Goal: Task Accomplishment & Management: Manage account settings

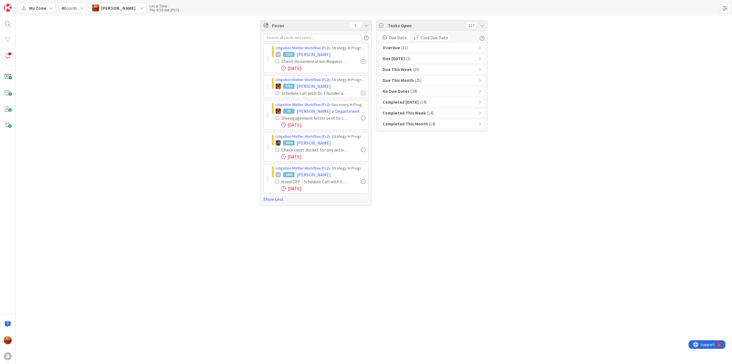
click at [276, 181] on icon at bounding box center [278, 181] width 4 height 4
click at [392, 50] on b "Overdue" at bounding box center [391, 48] width 17 height 7
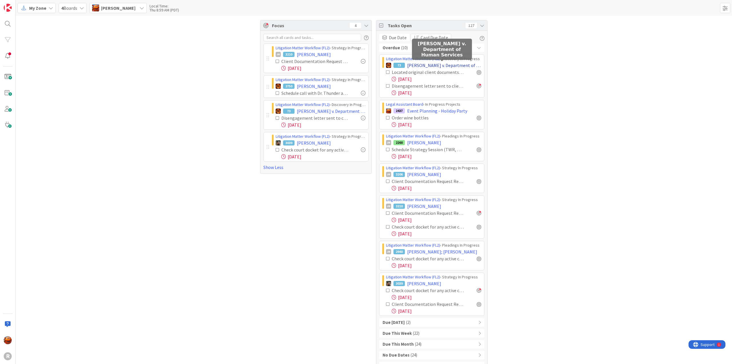
click at [445, 63] on span "[PERSON_NAME] v. Department of Human Services" at bounding box center [444, 65] width 74 height 7
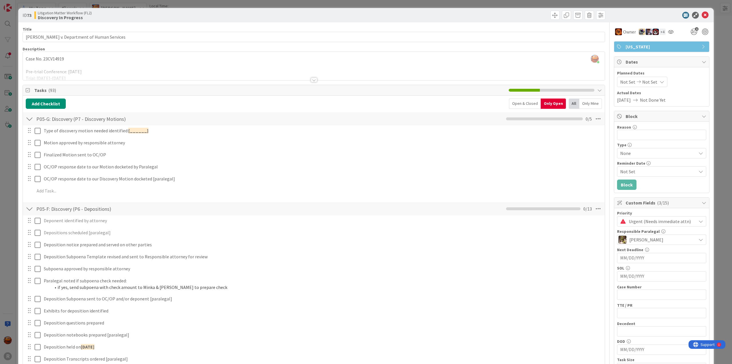
click at [590, 104] on div "Only Mine" at bounding box center [591, 103] width 23 height 10
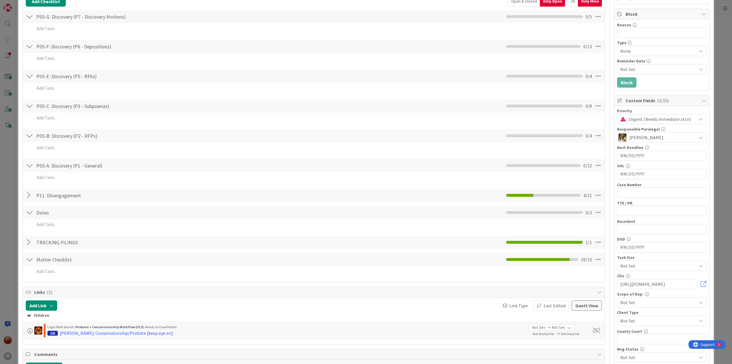
scroll to position [143, 0]
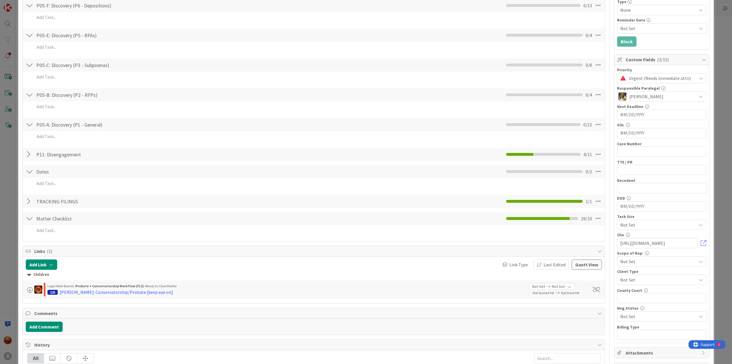
click at [28, 219] on div at bounding box center [29, 218] width 7 height 10
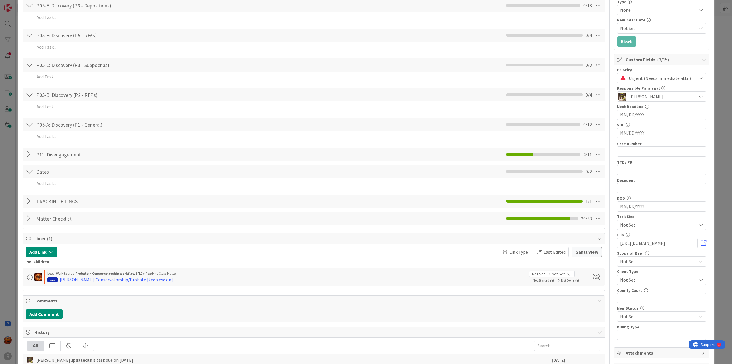
click at [28, 219] on div at bounding box center [29, 218] width 7 height 10
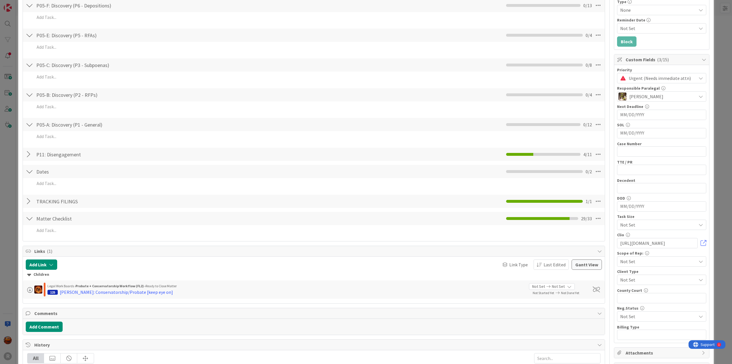
click at [30, 202] on div at bounding box center [29, 201] width 7 height 10
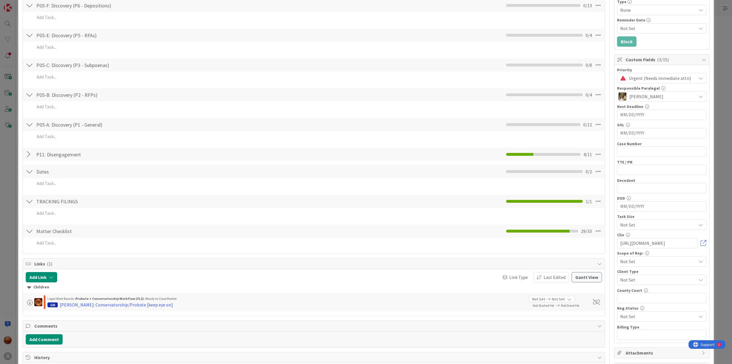
click at [30, 202] on div at bounding box center [29, 201] width 7 height 10
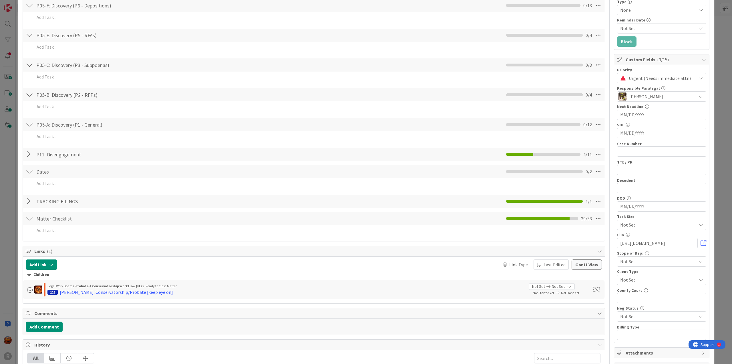
click at [28, 154] on div at bounding box center [29, 154] width 7 height 10
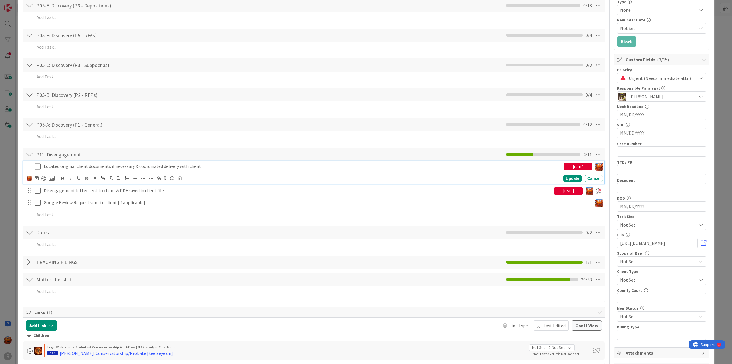
click at [93, 167] on p "Located original client documents if necessary & coordinated delivery with clie…" at bounding box center [303, 166] width 518 height 7
click at [29, 178] on img at bounding box center [29, 178] width 5 height 5
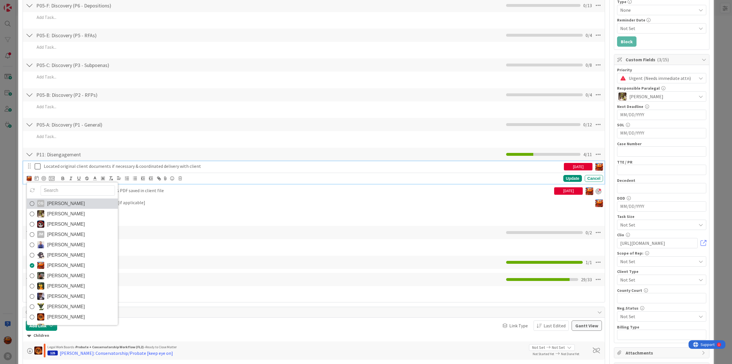
click at [61, 205] on span "[PERSON_NAME]" at bounding box center [66, 203] width 38 height 9
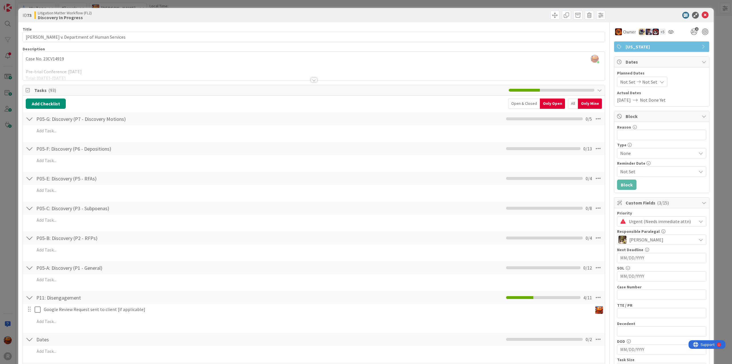
scroll to position [114, 0]
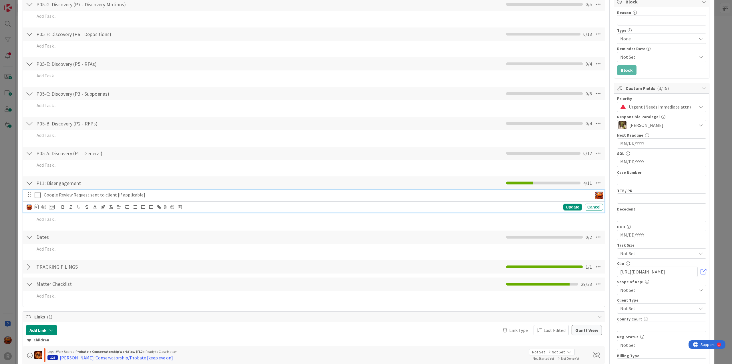
click at [111, 198] on div "Google Review Request sent to client [if applicable]" at bounding box center [316, 195] width 551 height 10
click at [30, 206] on img at bounding box center [29, 206] width 5 height 5
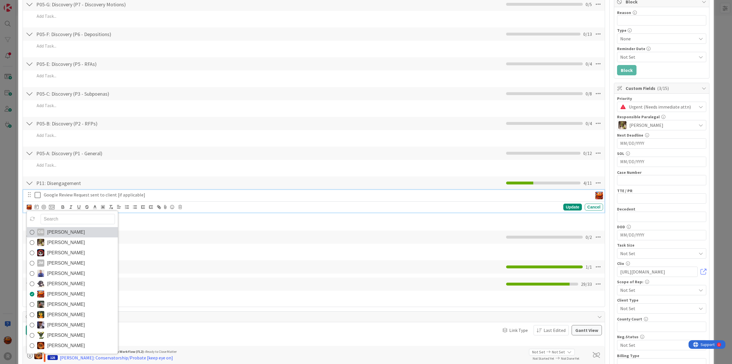
click at [41, 228] on div "CG" at bounding box center [40, 231] width 7 height 7
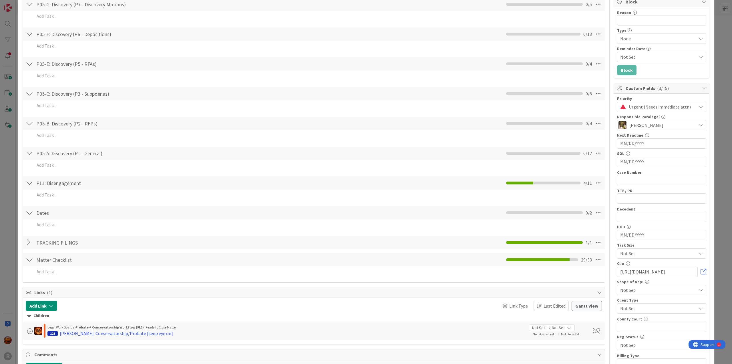
scroll to position [0, 0]
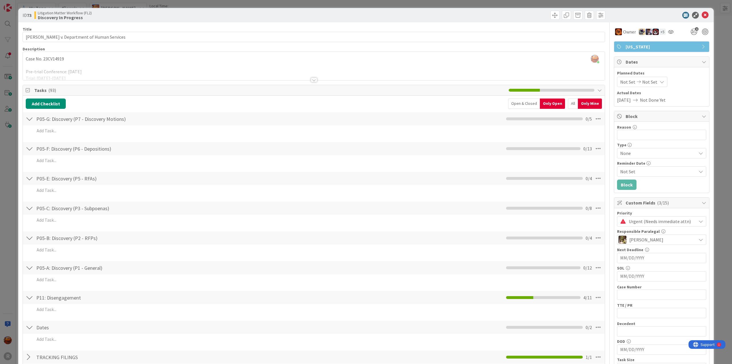
click at [568, 104] on div "All" at bounding box center [573, 103] width 10 height 10
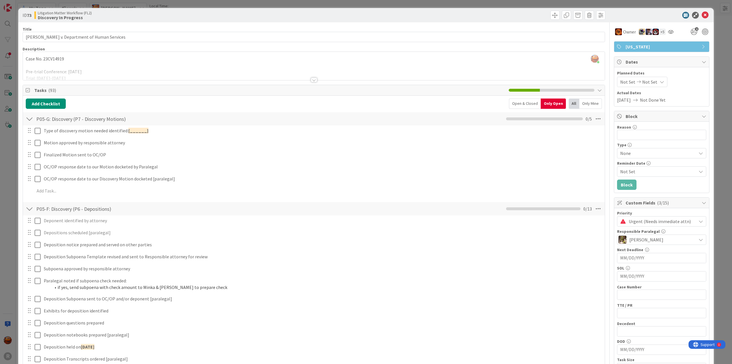
click at [702, 15] on icon at bounding box center [705, 15] width 7 height 7
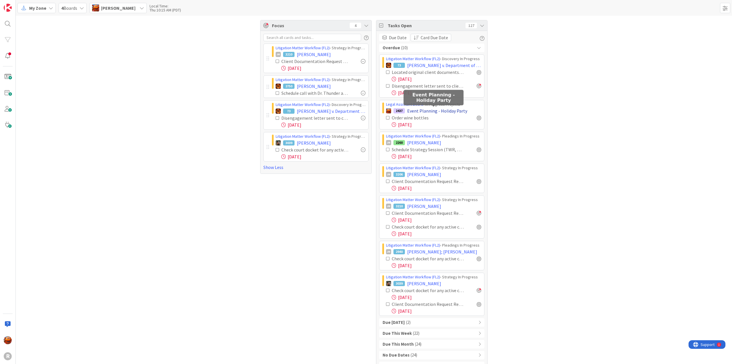
click at [415, 111] on span "Event Planning - Holiday Party" at bounding box center [437, 110] width 60 height 7
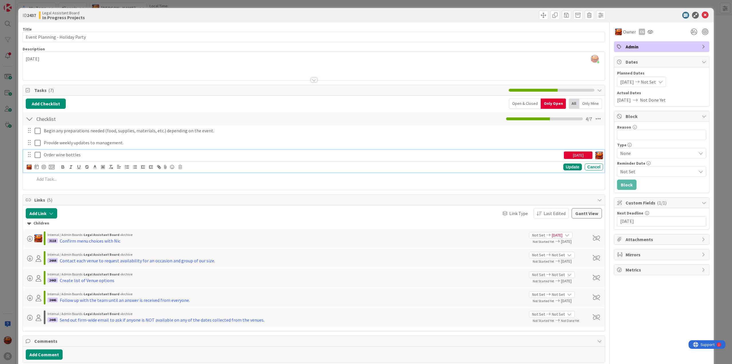
click at [63, 155] on p "Order wine bottles" at bounding box center [303, 154] width 518 height 7
click at [28, 166] on img at bounding box center [29, 166] width 5 height 5
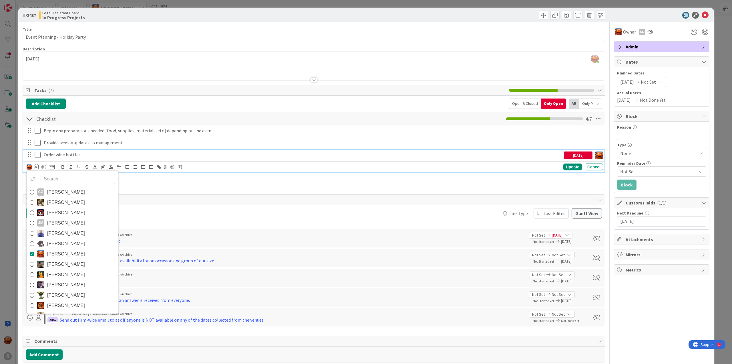
click at [63, 195] on link "CG [PERSON_NAME]" at bounding box center [72, 192] width 91 height 10
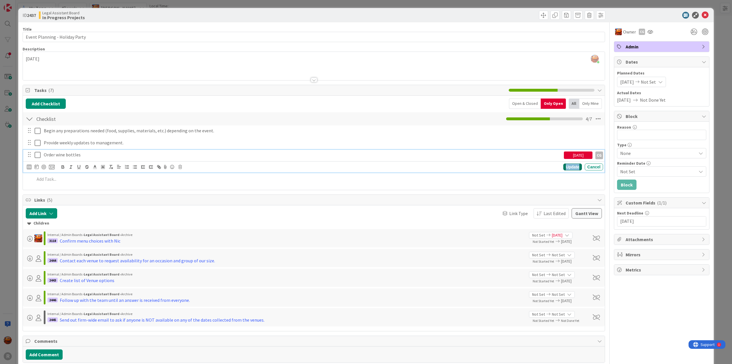
click at [566, 166] on div "Update" at bounding box center [573, 166] width 19 height 7
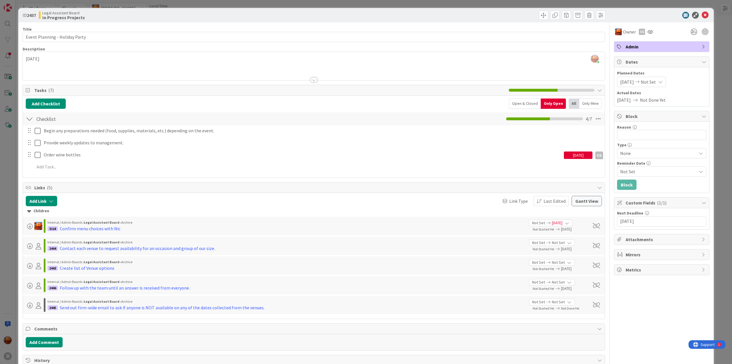
click at [571, 154] on div "[DATE]" at bounding box center [578, 154] width 29 height 7
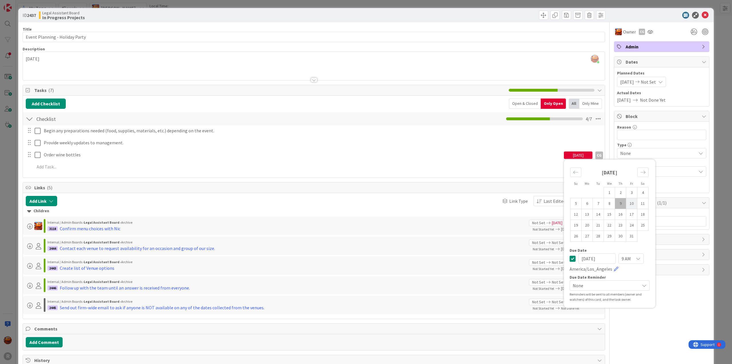
click at [632, 202] on td "10" at bounding box center [631, 203] width 11 height 11
type input "[DATE]"
click at [703, 15] on icon at bounding box center [705, 15] width 7 height 7
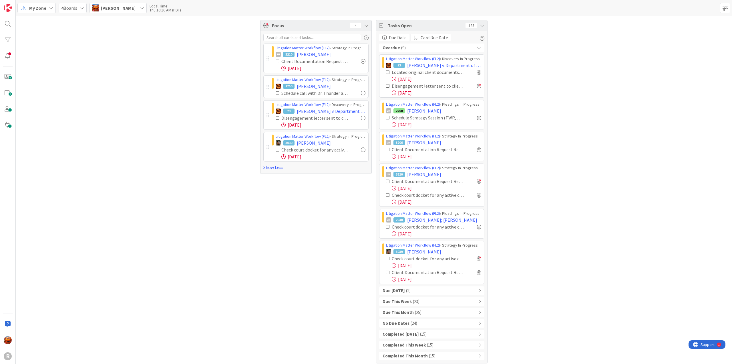
click at [401, 289] on div "Due [DATE] ( 2 )" at bounding box center [431, 290] width 105 height 9
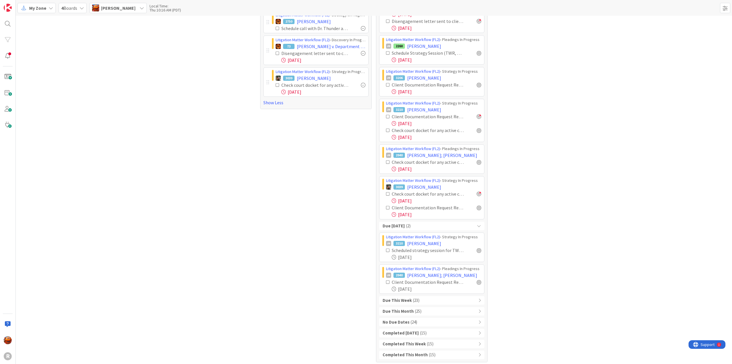
scroll to position [65, 0]
click at [477, 248] on div at bounding box center [479, 249] width 5 height 5
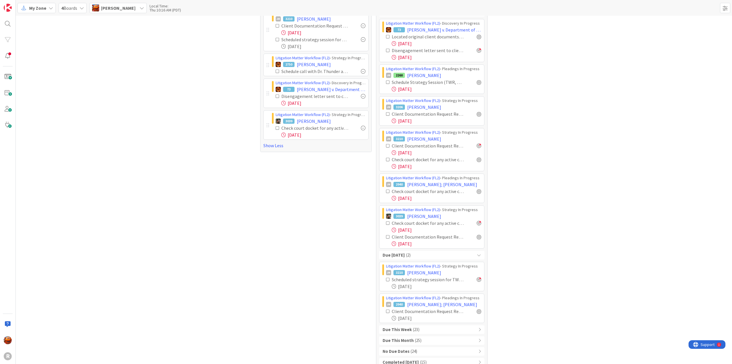
scroll to position [0, 0]
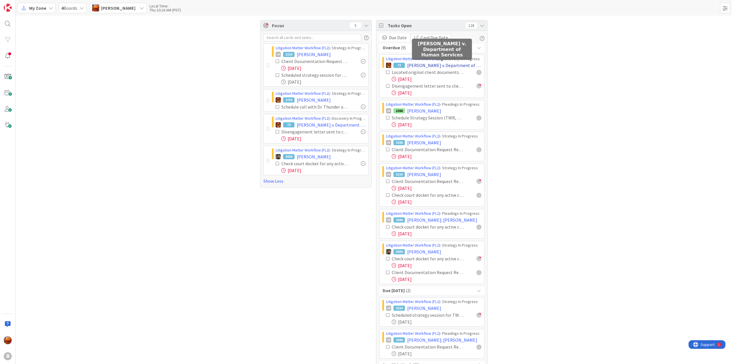
click at [418, 63] on span "[PERSON_NAME] v. Department of Human Services" at bounding box center [444, 65] width 74 height 7
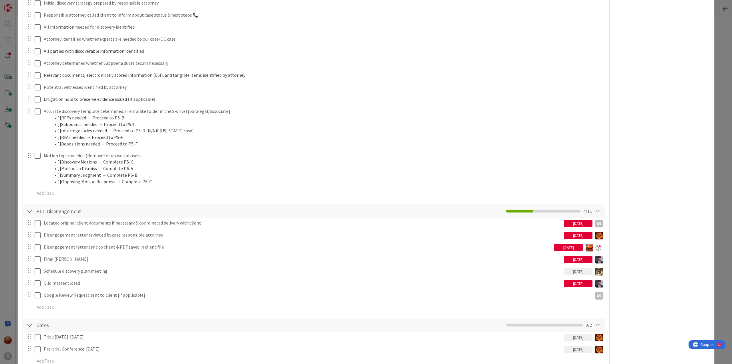
click at [574, 222] on div "[DATE]" at bounding box center [578, 222] width 29 height 7
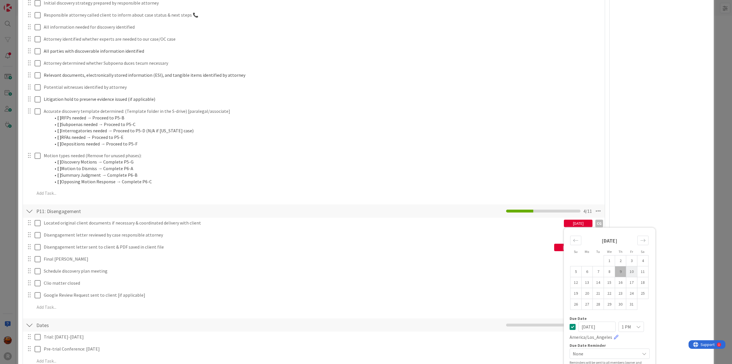
click at [626, 273] on td "10" at bounding box center [631, 271] width 11 height 11
type input "[DATE]"
click at [639, 202] on div "Owner + 5 2 [US_STATE] Dates Planned Dates Not Set Not Set Actual Dates [DATE] …" at bounding box center [662, 44] width 96 height 1474
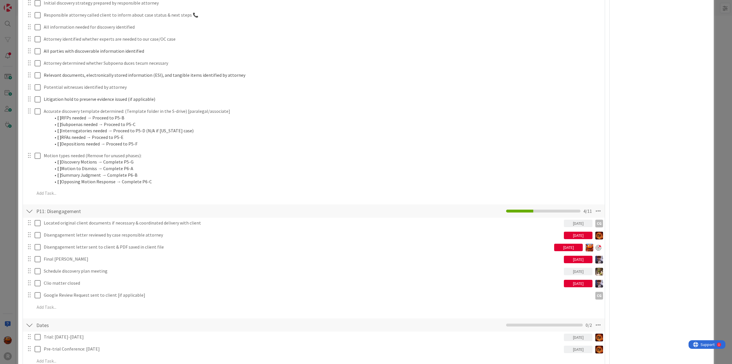
click at [574, 278] on div "[DATE]" at bounding box center [578, 282] width 29 height 9
click at [626, 330] on td "10" at bounding box center [631, 331] width 11 height 11
type input "[DATE]"
click at [632, 253] on div "Owner + 5 2 [US_STATE] Dates Planned Dates Not Set Not Set Actual Dates [DATE] …" at bounding box center [662, 44] width 96 height 1474
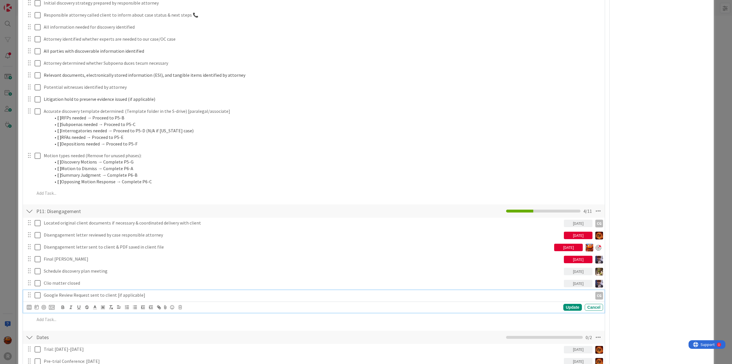
click at [559, 293] on p "Google Review Request sent to client [if applicable]" at bounding box center [317, 295] width 547 height 7
click at [578, 222] on div "[DATE]" at bounding box center [578, 222] width 29 height 7
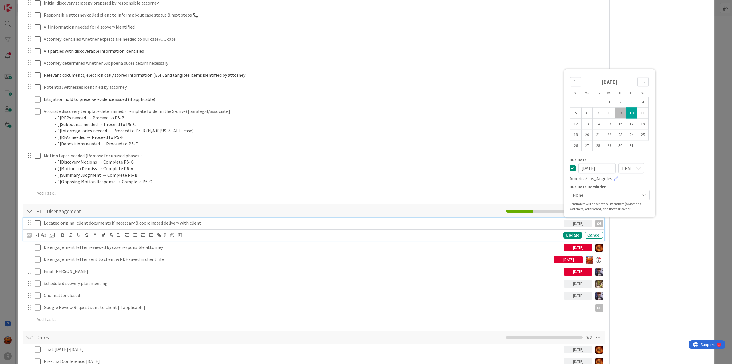
click at [571, 168] on icon at bounding box center [573, 167] width 6 height 7
click at [633, 225] on div "Owner + 5 2 [US_STATE] Dates Planned Dates Not Set Not Set Actual Dates [DATE] …" at bounding box center [662, 50] width 96 height 1486
click at [3, 148] on div "ID 73 Litigation Matter Workflow (FL2) Discovery In Progress Title 38 / 128 [PE…" at bounding box center [366, 182] width 732 height 364
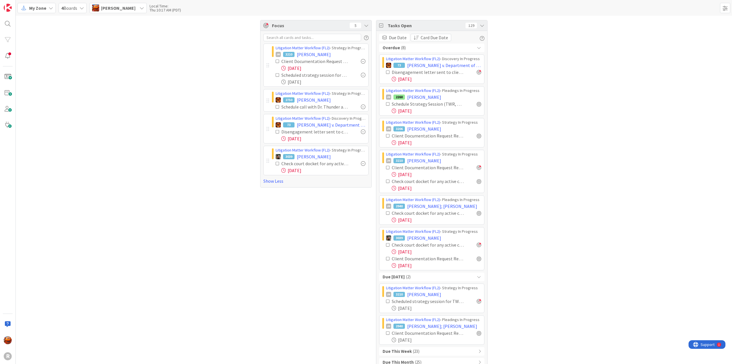
drag, startPoint x: 47, startPoint y: 7, endPoint x: 47, endPoint y: 11, distance: 3.7
click at [47, 7] on div "My Zone" at bounding box center [36, 8] width 38 height 10
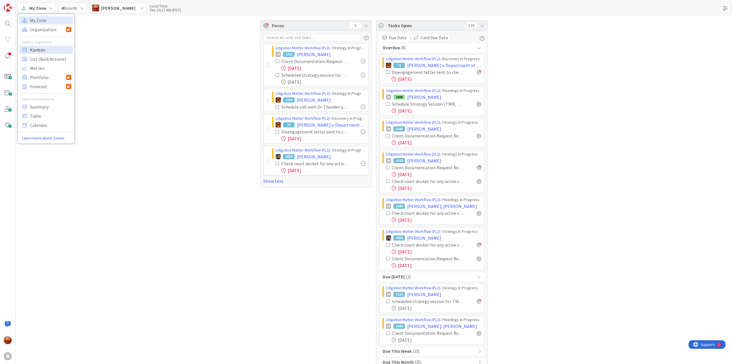
click at [43, 49] on span "Kanban" at bounding box center [50, 49] width 41 height 9
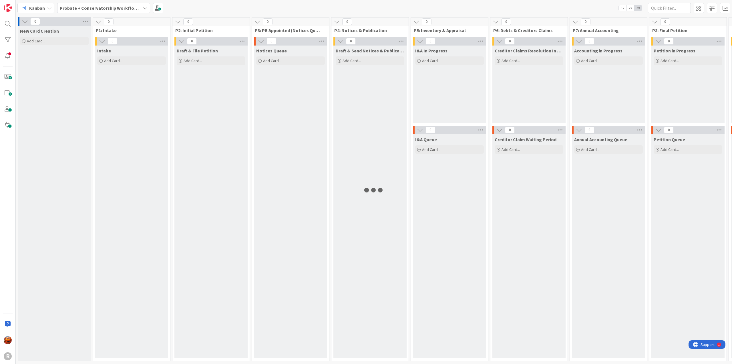
click at [98, 8] on b "Probate + Conservatorship Workflow (FL2)" at bounding box center [104, 8] width 89 height 6
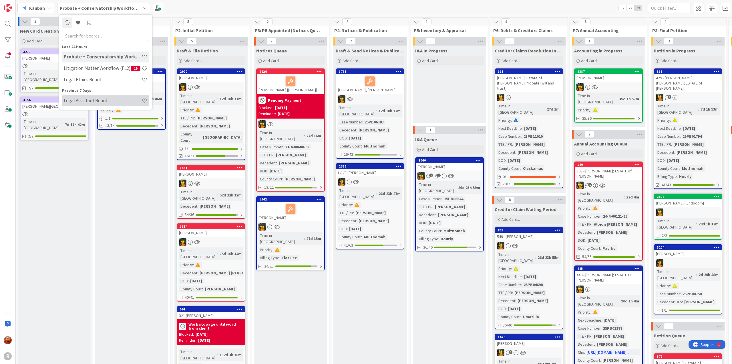
drag, startPoint x: 98, startPoint y: 94, endPoint x: 97, endPoint y: 97, distance: 3.2
click at [97, 97] on div "Previous 7 Days Legal Assistant Board" at bounding box center [105, 97] width 87 height 19
click at [97, 98] on h4 "Legal Assistant Board" at bounding box center [103, 101] width 78 height 6
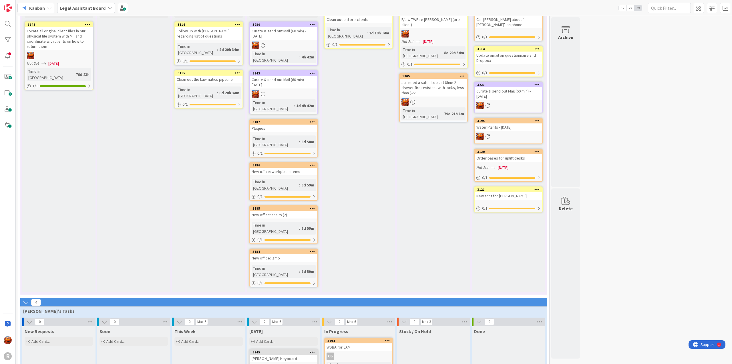
scroll to position [318, 0]
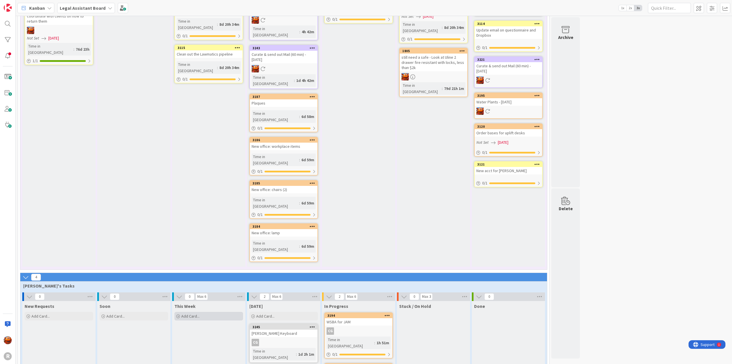
click at [213, 312] on div "Add Card..." at bounding box center [209, 316] width 69 height 9
click at [209, 363] on span "Admin" at bounding box center [222, 370] width 64 height 8
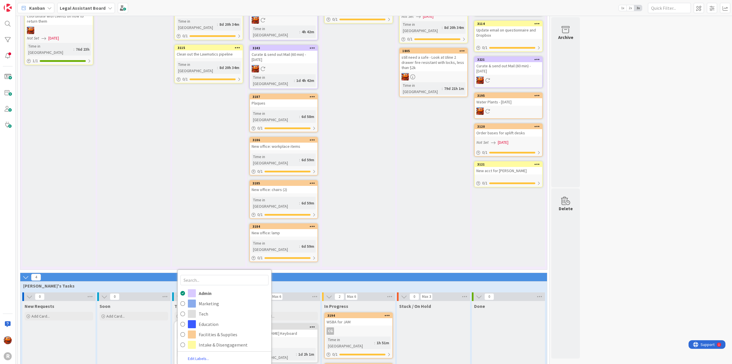
click at [209, 363] on span "Admin" at bounding box center [222, 370] width 64 height 8
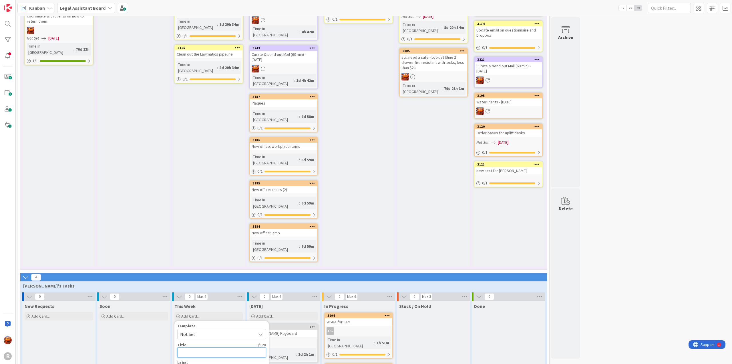
click at [197, 347] on textarea at bounding box center [221, 352] width 89 height 10
type textarea "x"
type textarea "P"
type textarea "x"
type textarea "Pi"
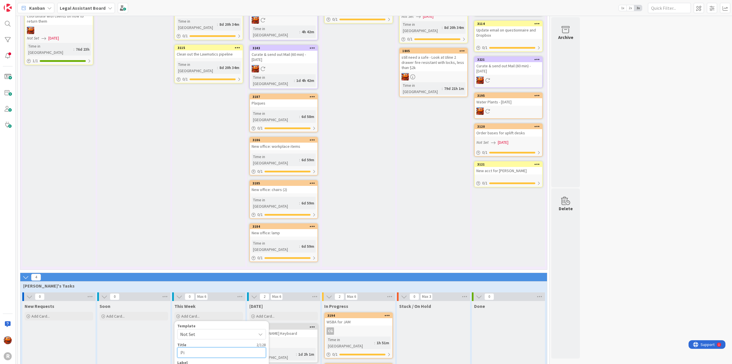
type textarea "x"
type textarea "Pic"
type textarea "x"
type textarea "Pick"
type textarea "x"
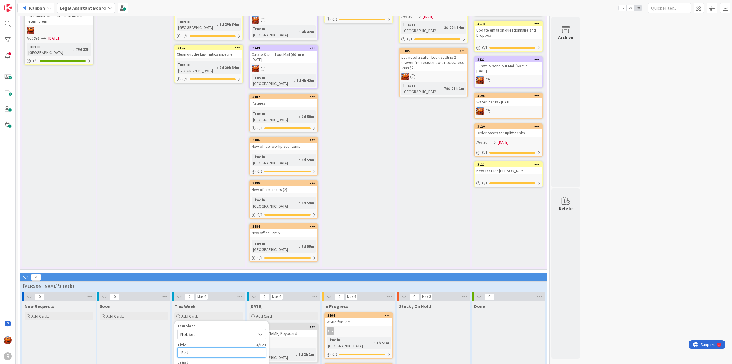
type textarea "Pick u"
type textarea "x"
type textarea "Pick up"
type textarea "x"
type textarea "Pick up"
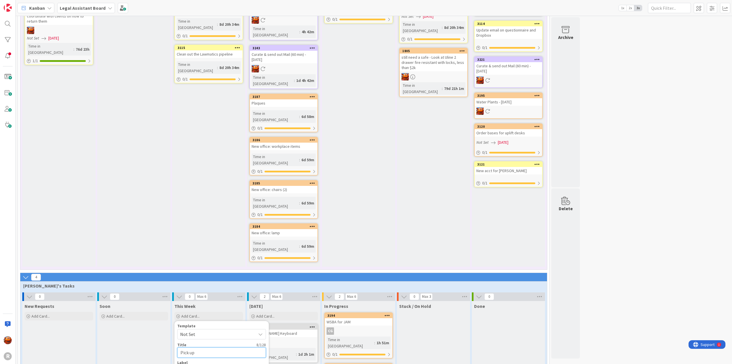
type textarea "x"
type textarea "Pick up m"
type textarea "x"
type textarea "Pick up ma"
type textarea "x"
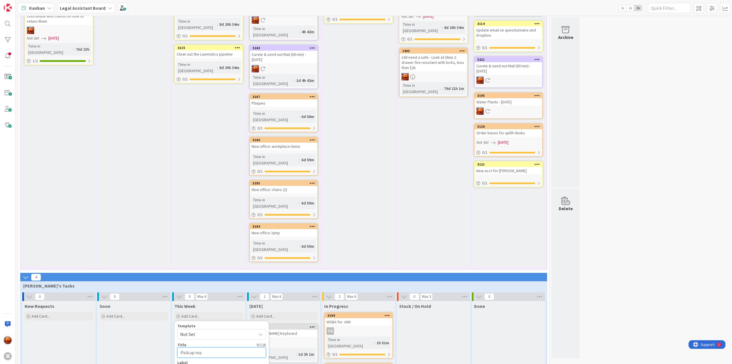
type textarea "Pick up mai"
type textarea "x"
type textarea "Pick up mail"
type textarea "x"
type textarea "Pick up mail"
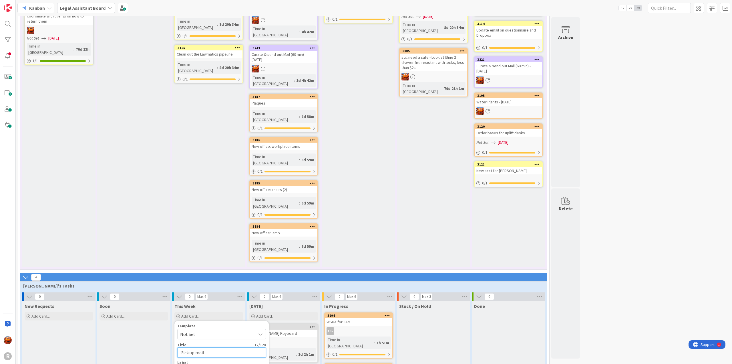
type textarea "x"
type textarea "Pick up mail f"
type textarea "x"
type textarea "Pick up mail fr"
type textarea "x"
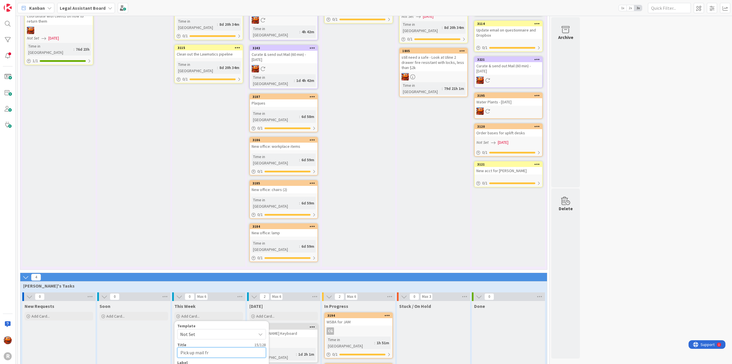
type textarea "Pick up mail fro"
type textarea "x"
type textarea "Pick up mail from"
type textarea "x"
type textarea "Pick up mail from"
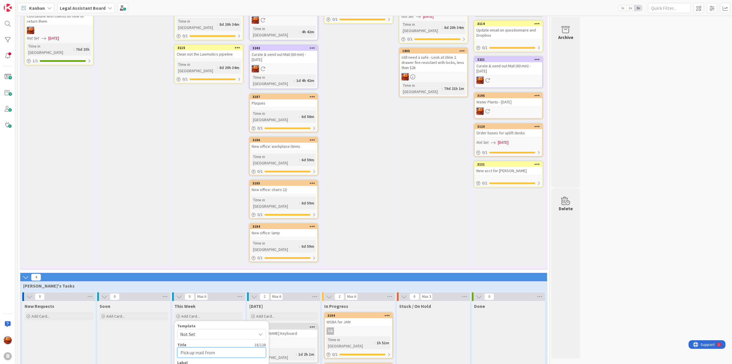
type textarea "x"
type textarea "Pick up mail from o"
type textarea "x"
type textarea "Pick up mail from ol"
type textarea "x"
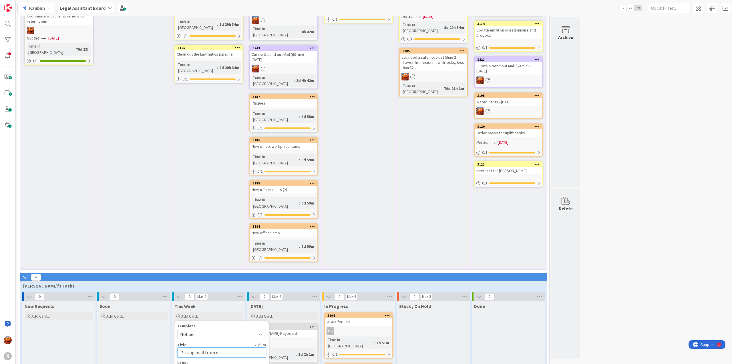
type textarea "Pick up mail from old"
type textarea "x"
type textarea "Pick up mail from old"
type textarea "x"
type textarea "Pick up mail from old of"
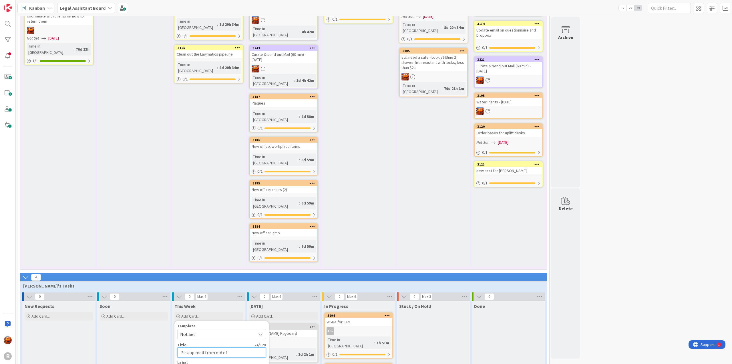
type textarea "x"
type textarea "Pick up mail from old off"
type textarea "x"
type textarea "Pick up mail from old offi"
type textarea "x"
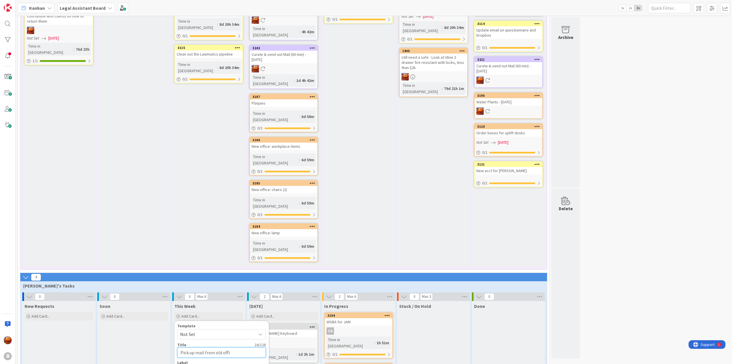
type textarea "Pick up mail from old offic"
type textarea "x"
type textarea "Pick up mail from old office"
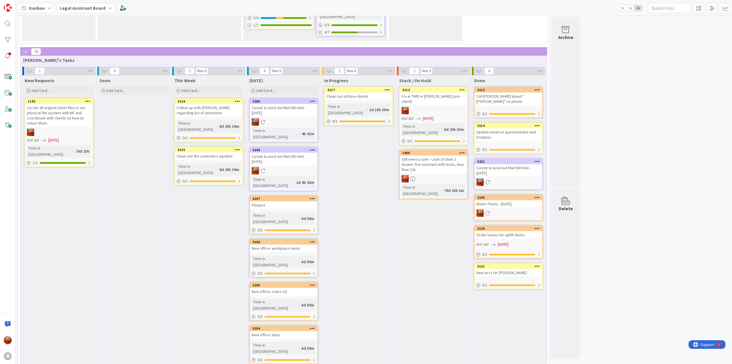
scroll to position [204, 0]
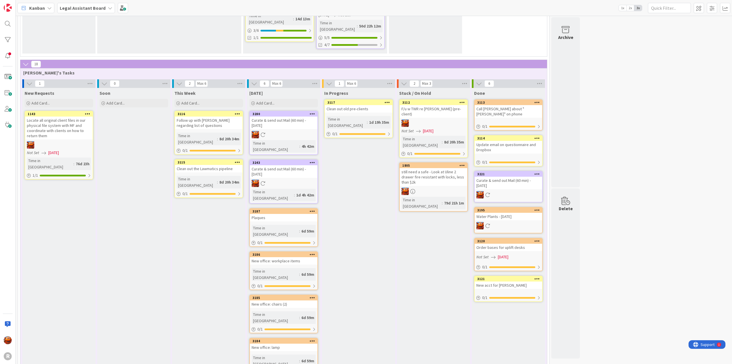
click at [310, 112] on icon at bounding box center [312, 114] width 5 height 4
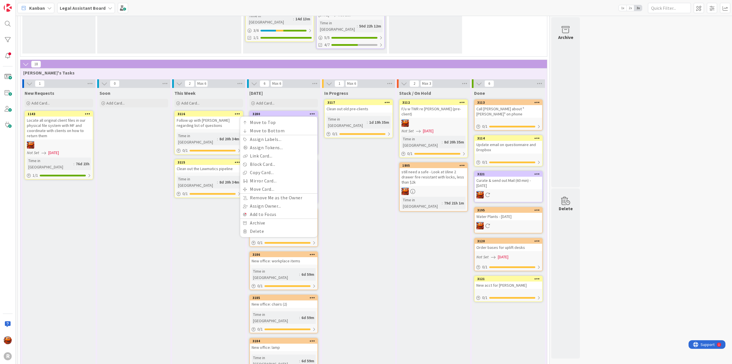
click at [370, 154] on div "In Progress 3117 Clean out old pre-clients Time in [GEOGRAPHIC_DATA] : 1d 19h 3…" at bounding box center [358, 234] width 73 height 293
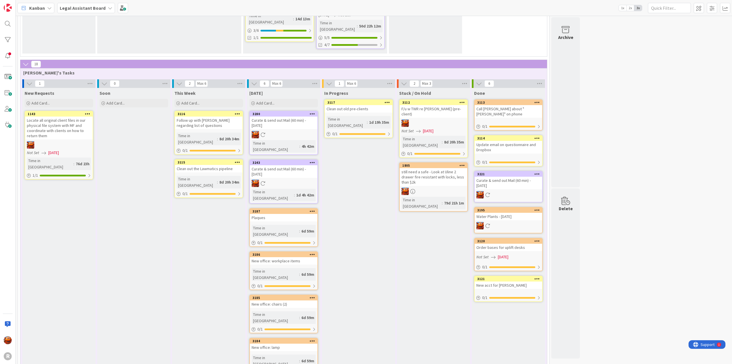
click at [299, 131] on div at bounding box center [284, 134] width 68 height 7
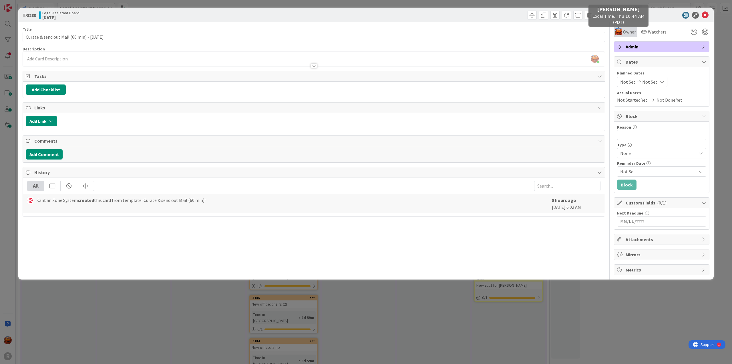
click at [622, 35] on div "Owner" at bounding box center [625, 31] width 21 height 7
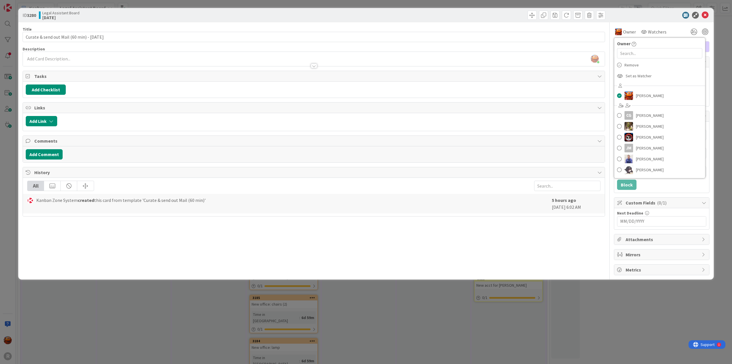
click at [357, 238] on div "Title 44 / 128 Curate & send out Mail (60 min) - [DATE] Description [PERSON_NAM…" at bounding box center [314, 148] width 583 height 253
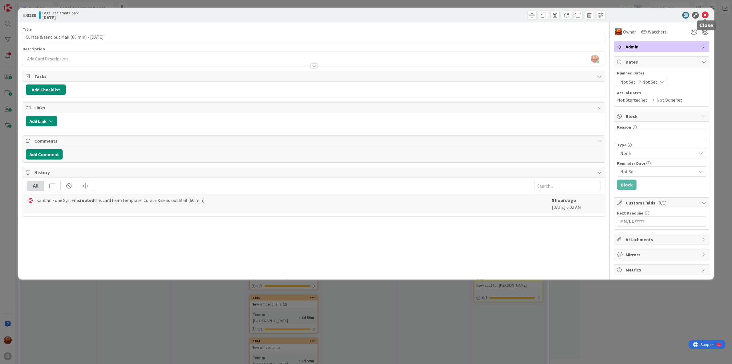
click at [707, 13] on icon at bounding box center [705, 15] width 7 height 7
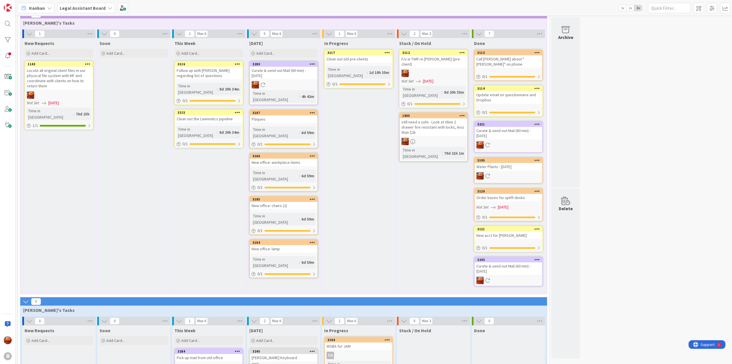
scroll to position [282, 0]
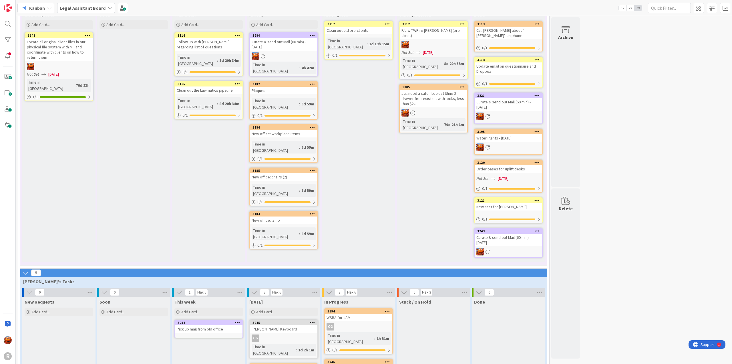
click at [353, 37] on div "Time in [GEOGRAPHIC_DATA]" at bounding box center [347, 43] width 40 height 13
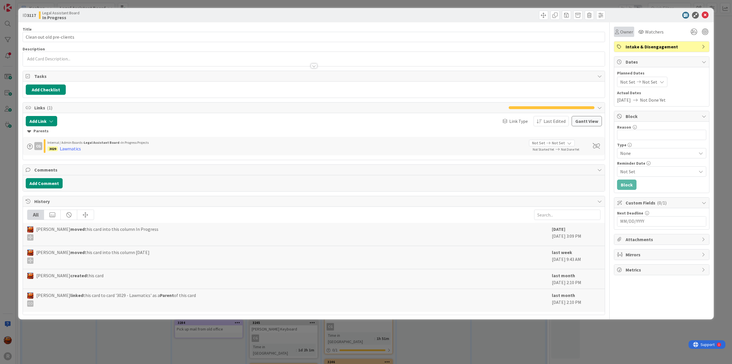
click at [619, 29] on div "Owner" at bounding box center [624, 31] width 18 height 7
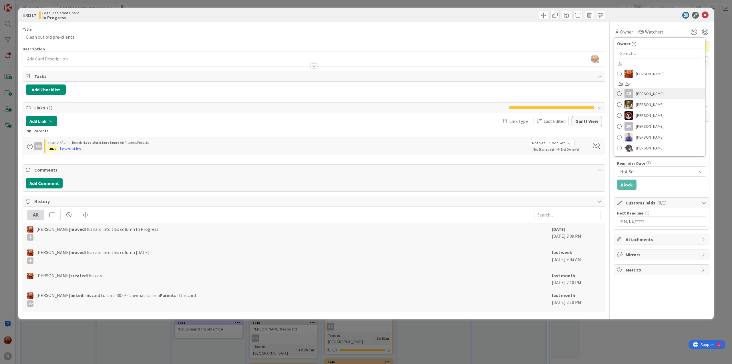
click at [659, 96] on span "[PERSON_NAME]" at bounding box center [650, 93] width 28 height 9
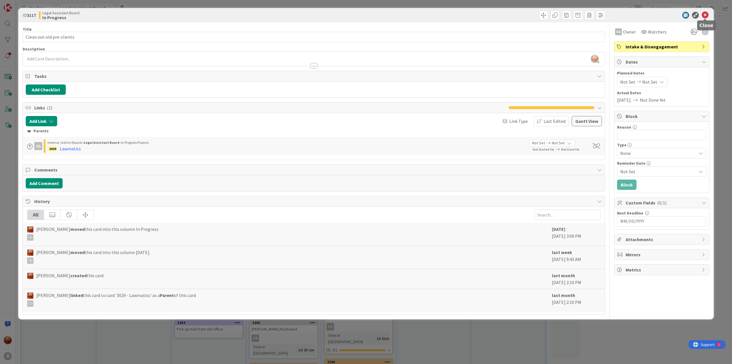
click at [705, 17] on icon at bounding box center [705, 15] width 7 height 7
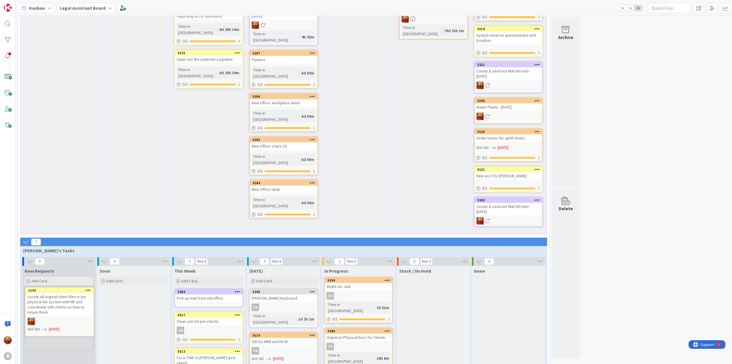
scroll to position [325, 0]
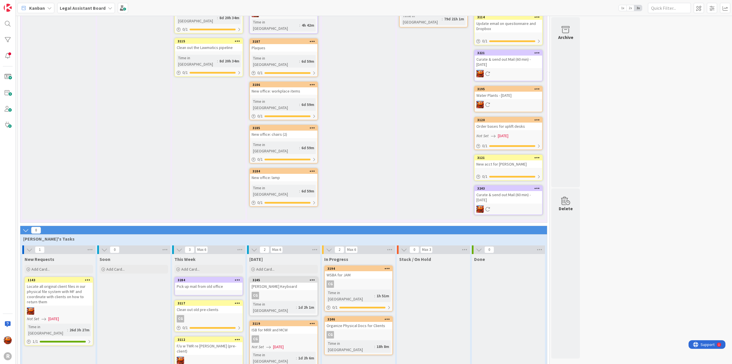
click at [66, 282] on div "Locate all original client files in our physical file system with MF and coordi…" at bounding box center [59, 293] width 68 height 23
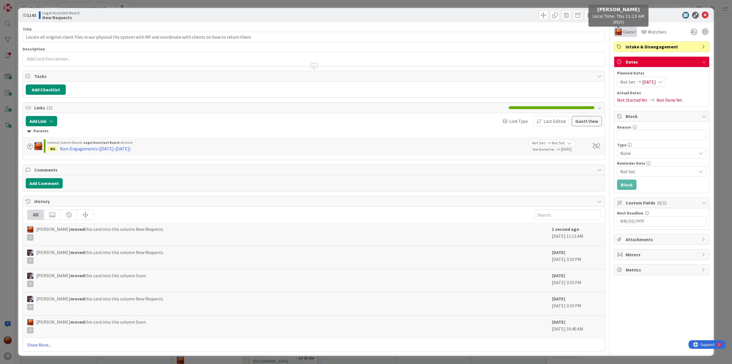
click at [618, 32] on img at bounding box center [618, 31] width 7 height 7
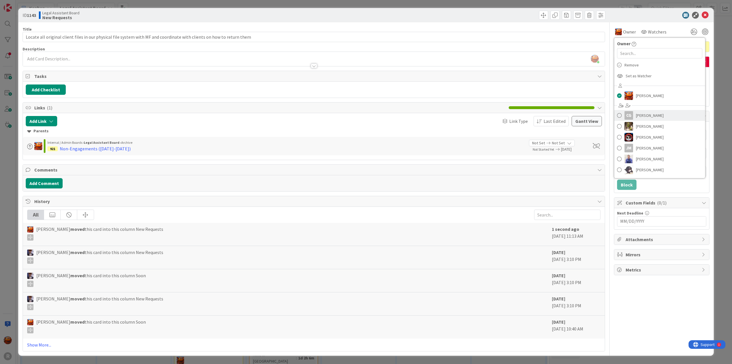
click at [649, 114] on span "[PERSON_NAME]" at bounding box center [650, 115] width 28 height 9
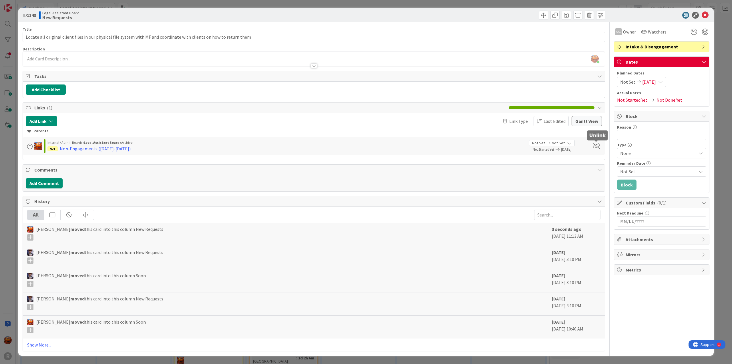
click at [598, 146] on span at bounding box center [596, 146] width 7 height 6
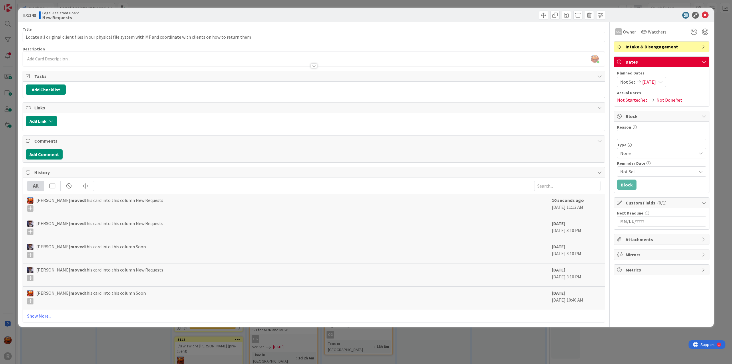
click at [709, 16] on div at bounding box center [658, 15] width 101 height 7
click at [706, 16] on icon at bounding box center [705, 15] width 7 height 7
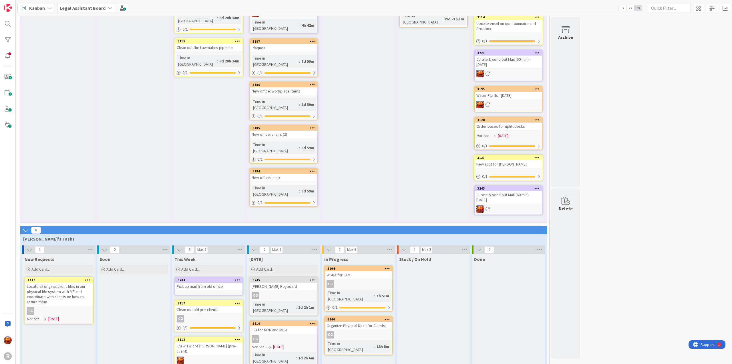
click at [77, 307] on div "CG" at bounding box center [59, 310] width 68 height 7
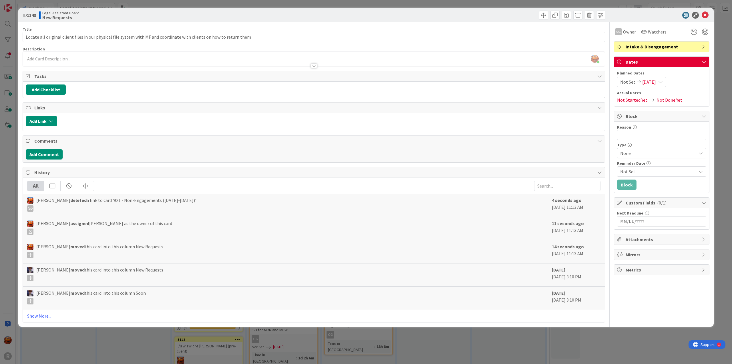
click at [654, 79] on span "[DATE]" at bounding box center [650, 81] width 14 height 7
click at [686, 167] on td "31" at bounding box center [685, 164] width 11 height 11
type input "[DATE]"
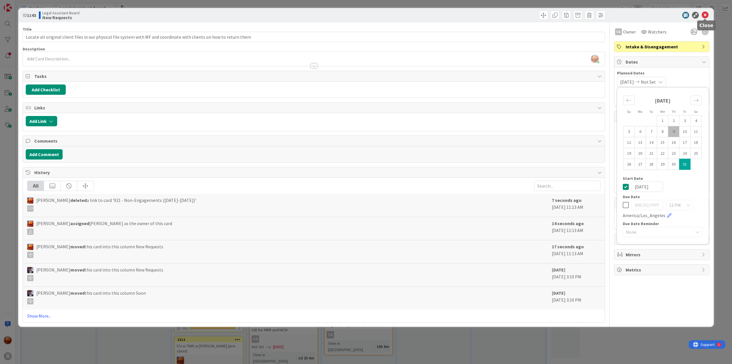
click at [705, 16] on icon at bounding box center [705, 15] width 7 height 7
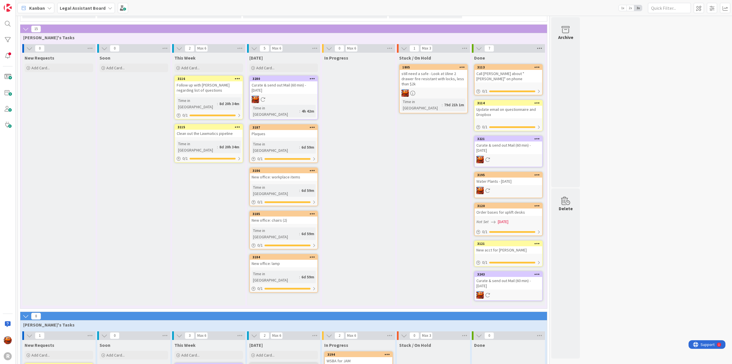
click at [541, 44] on icon at bounding box center [539, 48] width 7 height 9
click at [551, 109] on span "Archive Cards..." at bounding box center [560, 113] width 29 height 8
click at [556, 120] on span "Archive Now" at bounding box center [562, 124] width 25 height 9
click at [557, 81] on button "Archive All" at bounding box center [553, 86] width 29 height 10
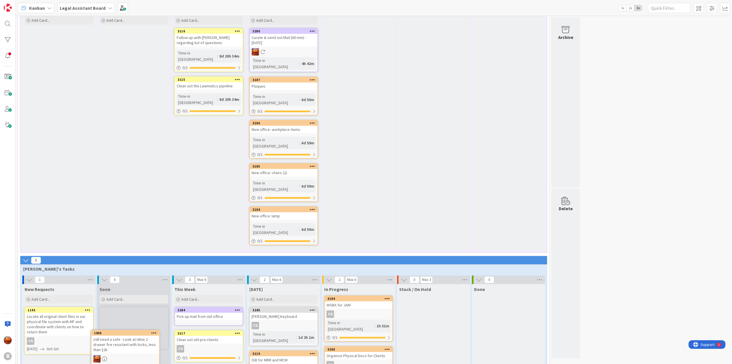
scroll to position [290, 0]
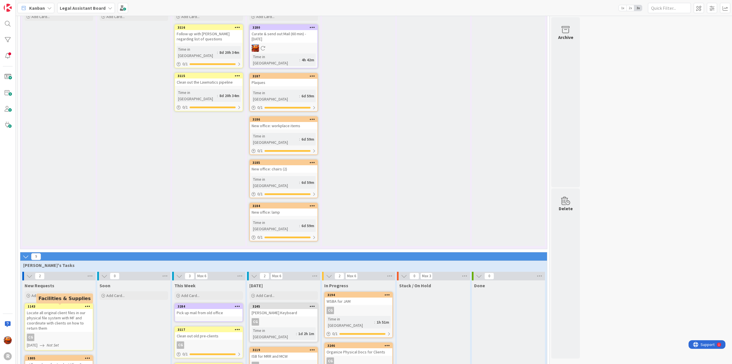
click at [58, 360] on div "still need a safe - Look at Uline 2 drawer fire resistant with locks, less than…" at bounding box center [59, 369] width 68 height 18
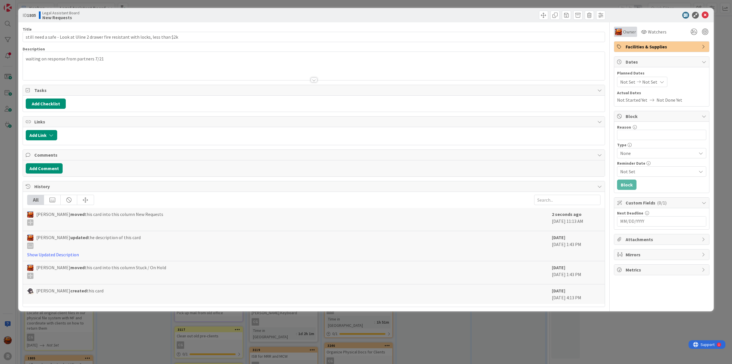
click at [620, 30] on img at bounding box center [618, 31] width 7 height 7
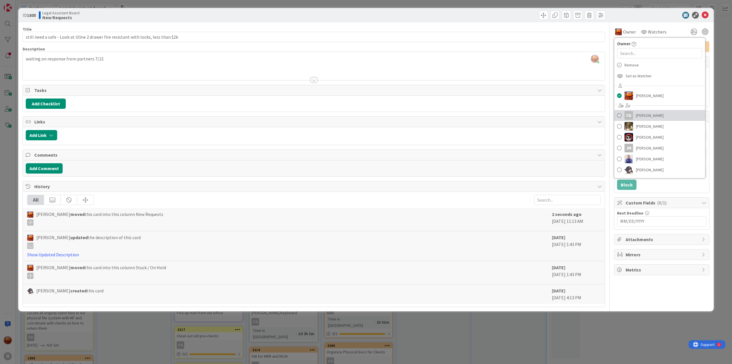
click at [641, 115] on span "[PERSON_NAME]" at bounding box center [650, 115] width 28 height 9
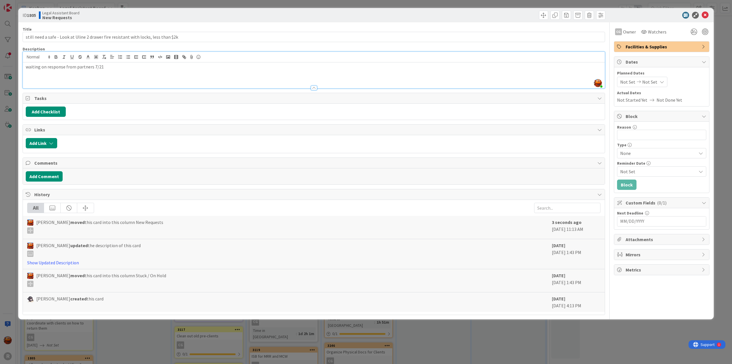
drag, startPoint x: 214, startPoint y: 60, endPoint x: 205, endPoint y: 59, distance: 9.2
click at [213, 60] on div "[PERSON_NAME] just joined waiting on response from partners 7/21" at bounding box center [314, 70] width 582 height 36
drag, startPoint x: 152, startPoint y: 74, endPoint x: -21, endPoint y: 68, distance: 172.9
click at [0, 68] on html "[PERSON_NAME] Legal Assistant Board 1x 2x 3x 22 Admin Projects + Tasks 6 Projec…" at bounding box center [366, 182] width 732 height 364
drag, startPoint x: 119, startPoint y: 69, endPoint x: 3, endPoint y: 64, distance: 116.0
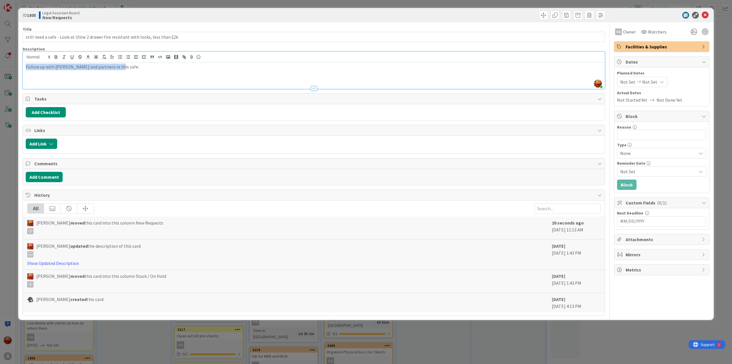
click at [3, 64] on div "ID 1805 Legal Assistant Board New Requests Title 83 / 128 still need a safe - L…" at bounding box center [366, 182] width 732 height 364
click at [707, 13] on icon at bounding box center [705, 15] width 7 height 7
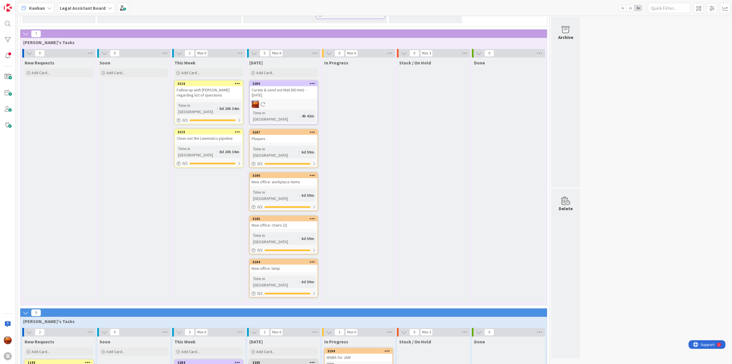
scroll to position [261, 0]
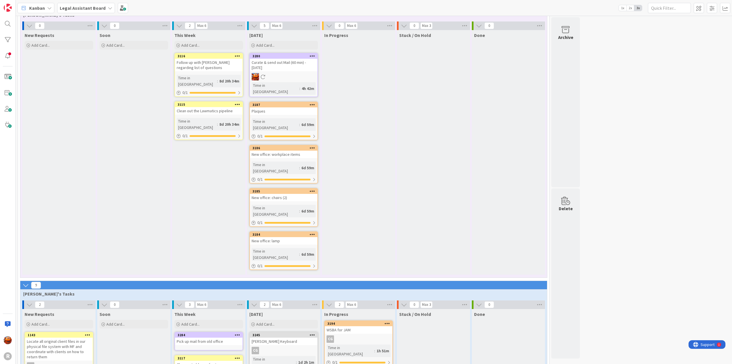
click at [283, 346] on div "CG" at bounding box center [284, 349] width 68 height 7
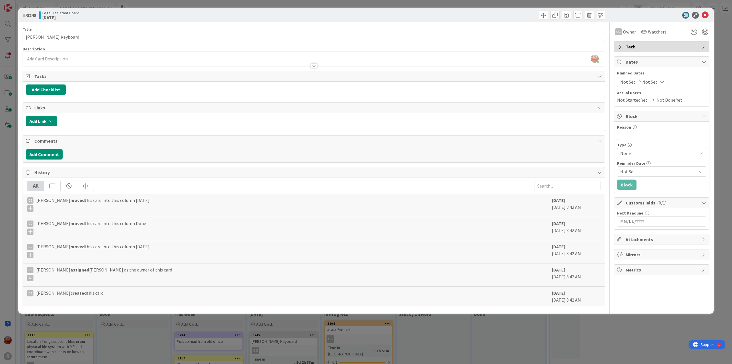
click at [13, 134] on div "ID 3245 Legal Assistant Board [DATE] Title 16 / 128 [PERSON_NAME] Keyboard Desc…" at bounding box center [366, 182] width 732 height 364
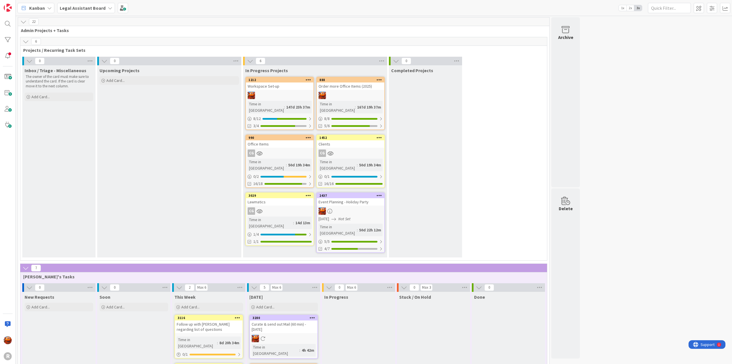
click at [281, 92] on div at bounding box center [280, 95] width 68 height 7
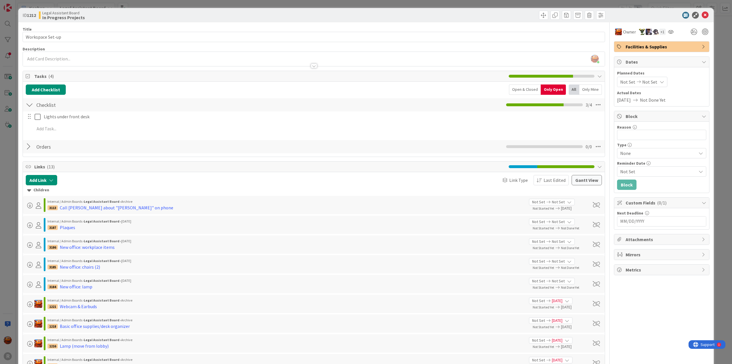
click at [9, 116] on div "ID 1212 Legal Assistant Board In Progress Projects Title 16 / 128 Workspace Set…" at bounding box center [366, 182] width 732 height 364
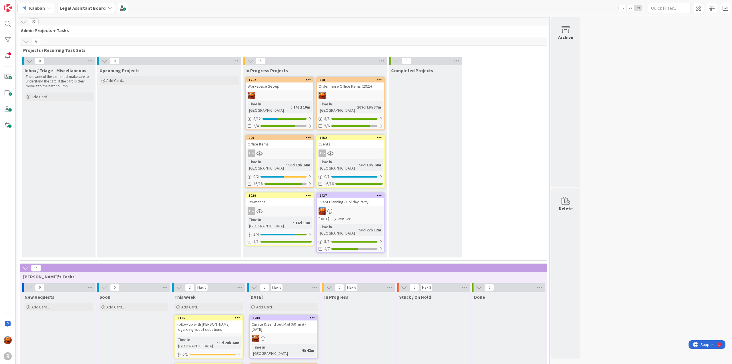
click at [350, 92] on div at bounding box center [351, 95] width 68 height 7
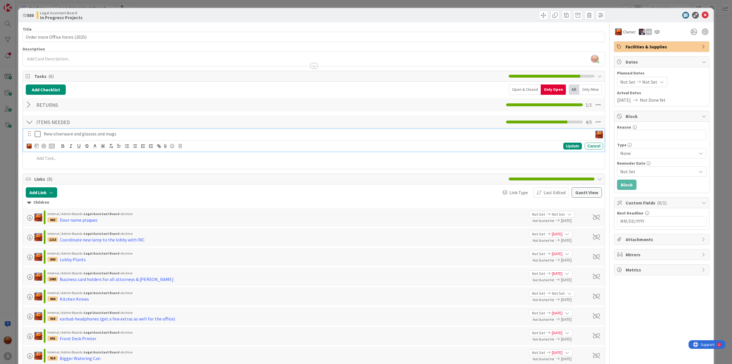
click at [89, 134] on p "New silverware and glasses and mugs" at bounding box center [317, 133] width 547 height 7
click at [179, 145] on icon at bounding box center [180, 146] width 3 height 4
drag, startPoint x: 199, startPoint y: 170, endPoint x: 174, endPoint y: 167, distance: 24.7
click at [198, 170] on div "Delete" at bounding box center [194, 170] width 21 height 10
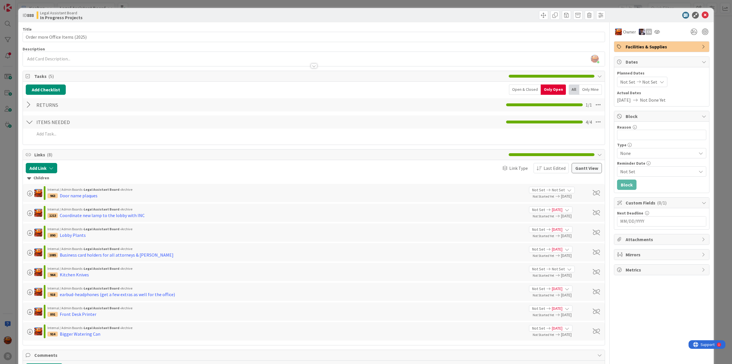
click at [14, 133] on div "ID 888 Legal Assistant Board In Progress Projects Title 30 / 128 Order more Off…" at bounding box center [366, 182] width 732 height 364
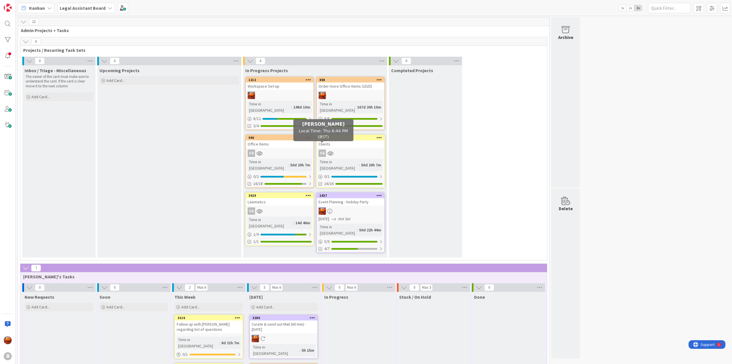
click at [366, 149] on div "CG" at bounding box center [351, 152] width 68 height 7
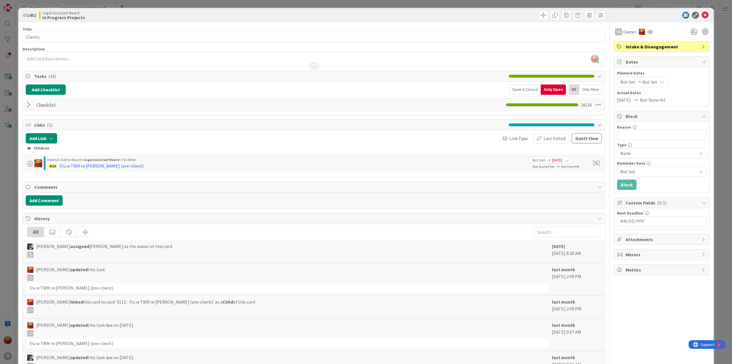
click at [13, 124] on div "ID 1452 Legal Assistant Board In Progress Projects Title 7 / 128 Clients Descri…" at bounding box center [366, 182] width 732 height 364
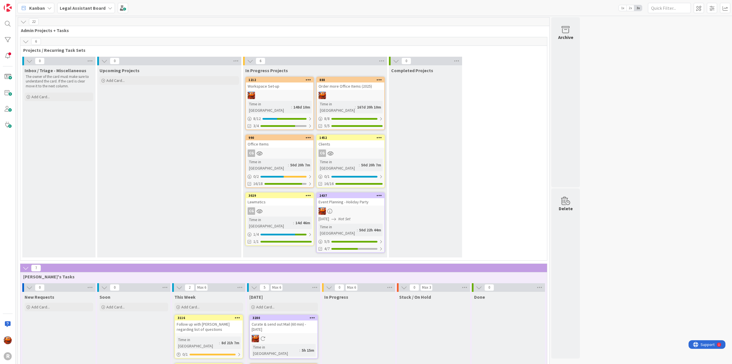
click at [362, 207] on div at bounding box center [351, 210] width 68 height 7
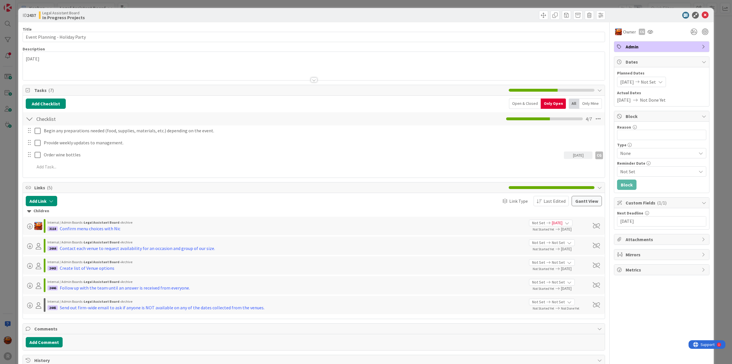
click at [9, 158] on div "ID 2437 Legal Assistant Board In Progress Projects Title 30 / 128 Event Plannin…" at bounding box center [366, 182] width 732 height 364
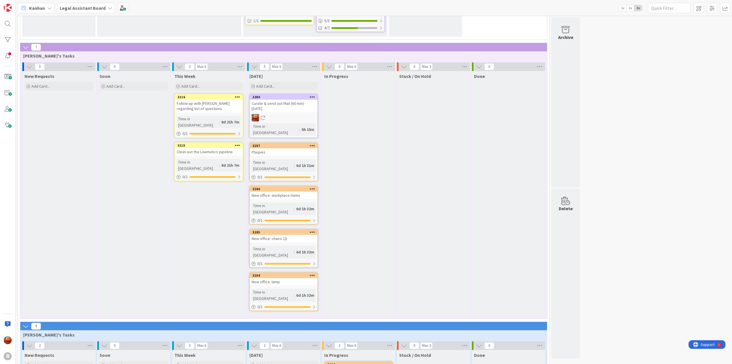
scroll to position [229, 0]
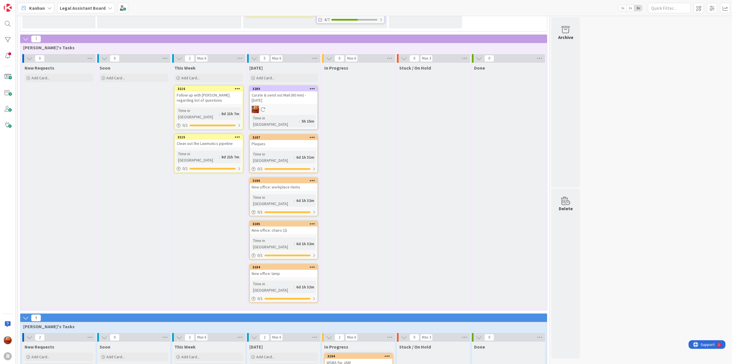
click at [32, 5] on span "Kanban" at bounding box center [37, 8] width 16 height 7
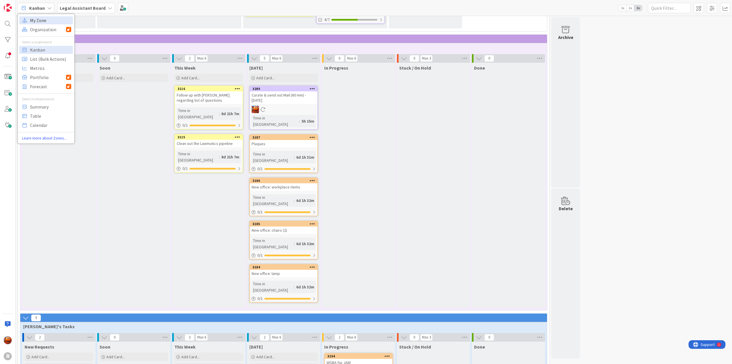
click at [39, 23] on span "My Zone" at bounding box center [50, 20] width 41 height 9
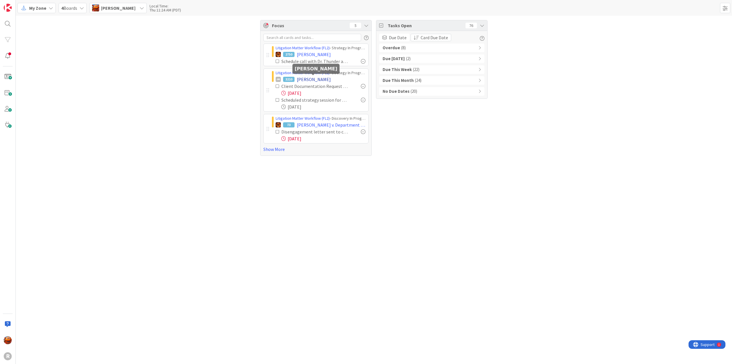
click at [304, 76] on span "[PERSON_NAME]" at bounding box center [314, 79] width 34 height 7
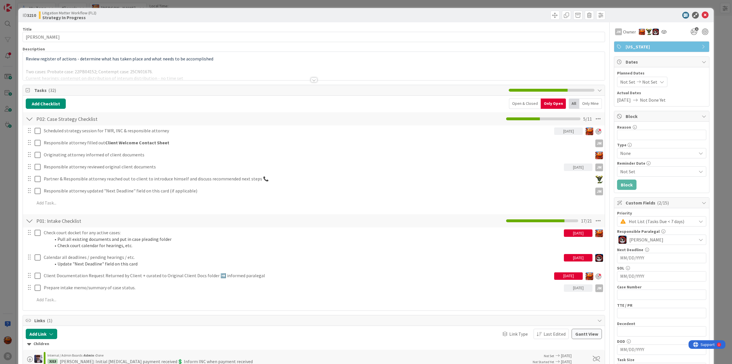
click at [561, 274] on div "[DATE]" at bounding box center [568, 275] width 29 height 7
click at [610, 326] on td "9" at bounding box center [611, 323] width 11 height 11
type input "[DATE]"
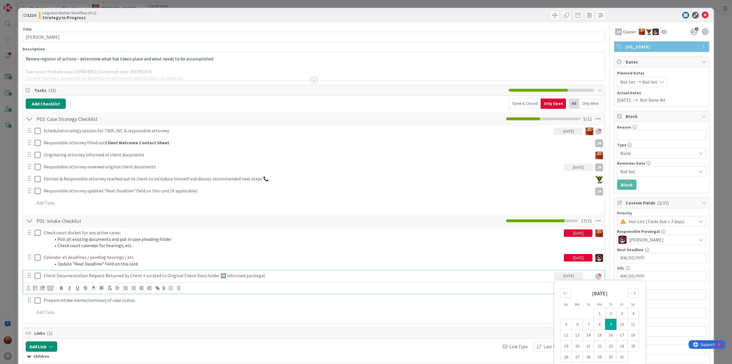
drag, startPoint x: 37, startPoint y: 275, endPoint x: 34, endPoint y: 271, distance: 4.6
click at [37, 275] on icon at bounding box center [38, 275] width 6 height 7
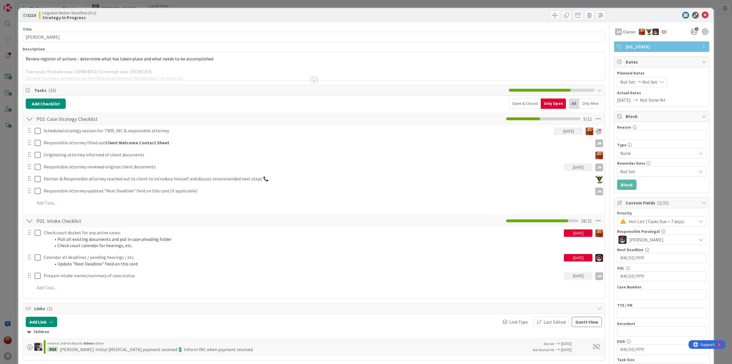
click at [1, 235] on div "ID 3210 Litigation Matter Workflow (FL2) Strategy In Progress Title 15 / 128 [P…" at bounding box center [366, 182] width 732 height 364
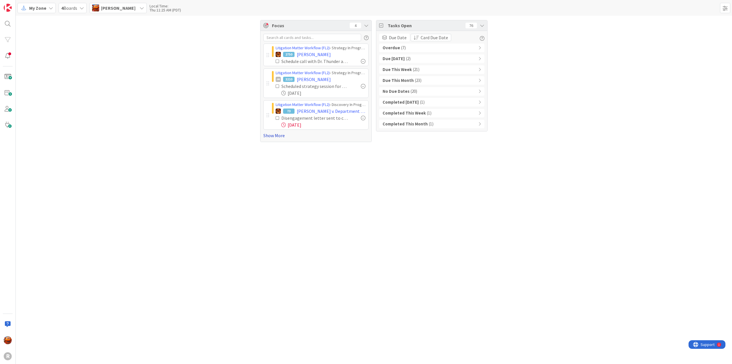
click at [273, 135] on link "Show More" at bounding box center [315, 135] width 105 height 7
click at [307, 143] on span "[PERSON_NAME]" at bounding box center [314, 142] width 34 height 7
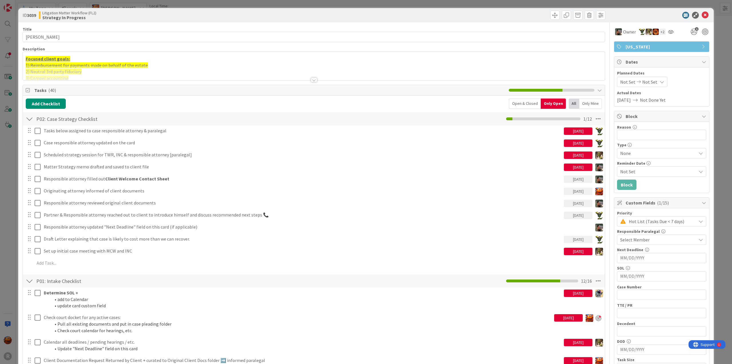
click at [156, 74] on div at bounding box center [314, 73] width 582 height 15
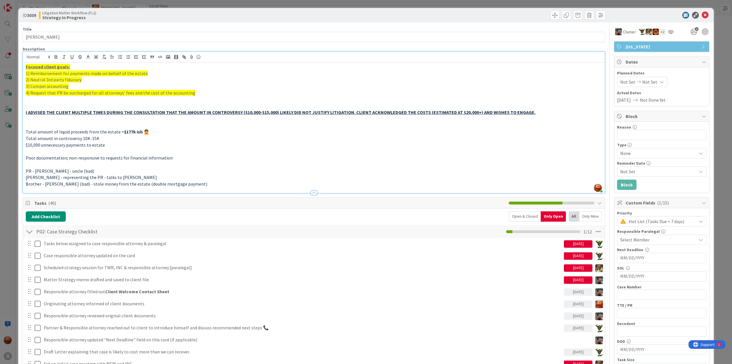
click at [5, 190] on div "ID 3039 Litigation Matter Workflow (FL2) Strategy In Progress Title 16 / 128 [P…" at bounding box center [366, 182] width 732 height 364
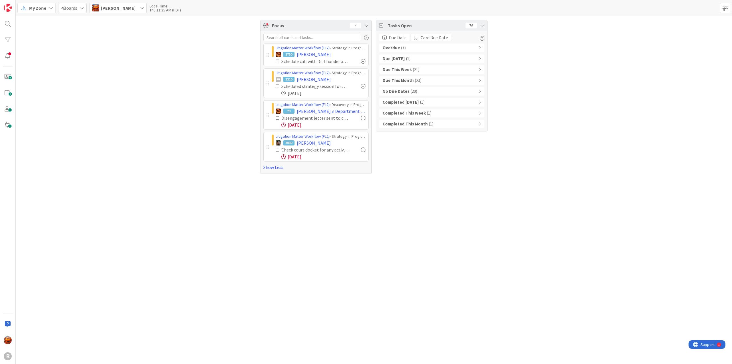
click at [409, 89] on div "No Due Dates ( 20 )" at bounding box center [431, 91] width 105 height 9
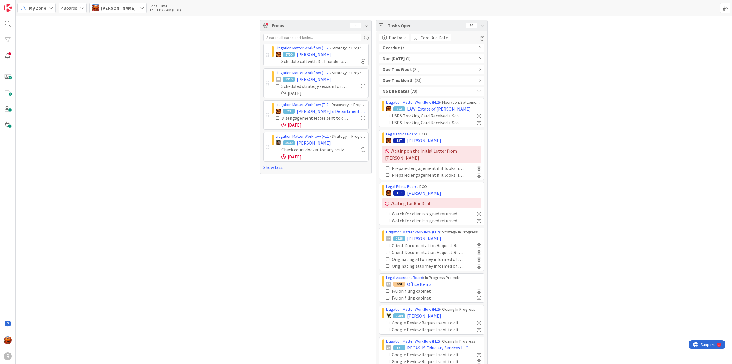
click at [44, 10] on span "My Zone" at bounding box center [37, 8] width 17 height 7
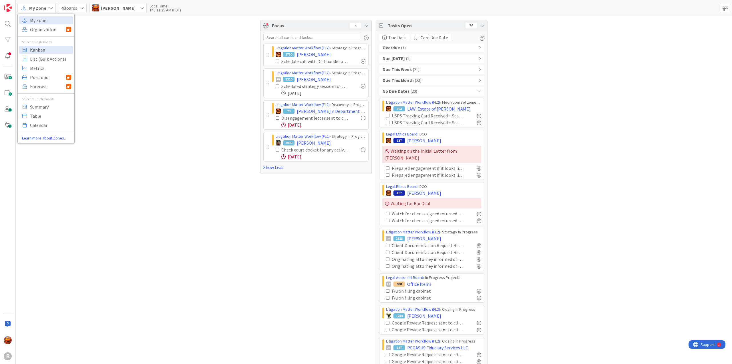
click at [36, 48] on span "Kanban" at bounding box center [50, 49] width 41 height 9
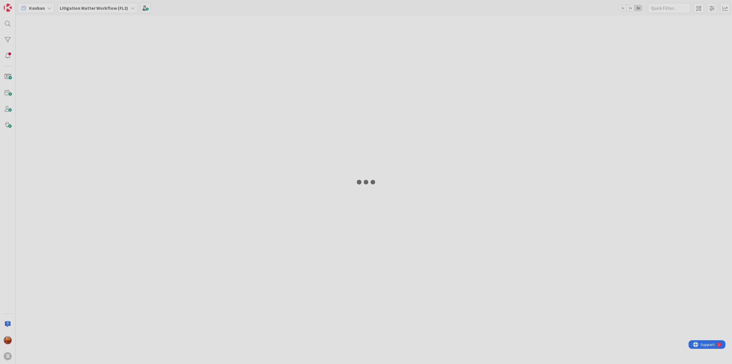
click at [660, 7] on div at bounding box center [366, 182] width 732 height 364
click at [665, 8] on div at bounding box center [366, 182] width 732 height 364
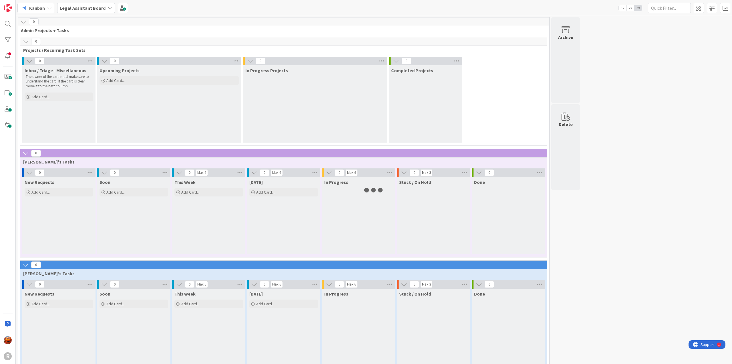
click at [103, 8] on div "Legal Assistant Board" at bounding box center [86, 8] width 58 height 10
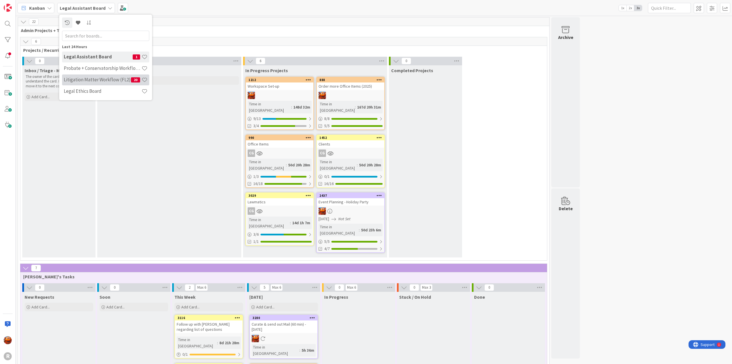
click at [92, 80] on h4 "Litigation Matter Workflow (FL2)" at bounding box center [97, 80] width 67 height 6
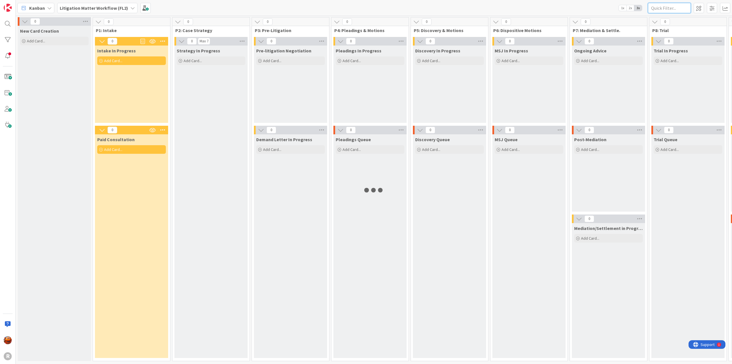
click at [665, 8] on input "text" at bounding box center [669, 8] width 43 height 10
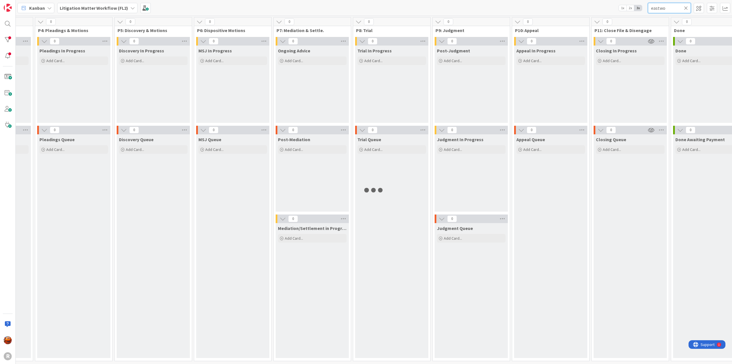
scroll to position [0, 343]
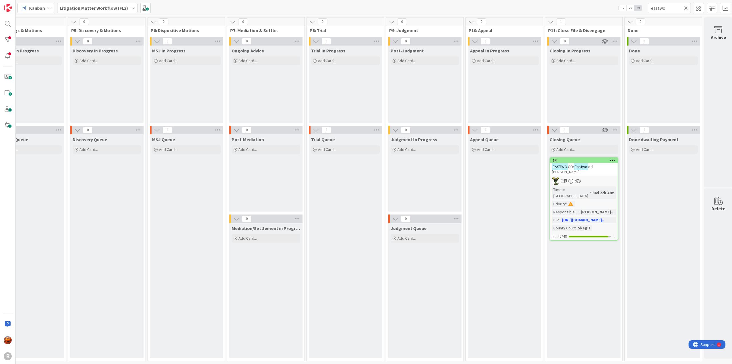
click at [587, 177] on div "1" at bounding box center [584, 180] width 68 height 7
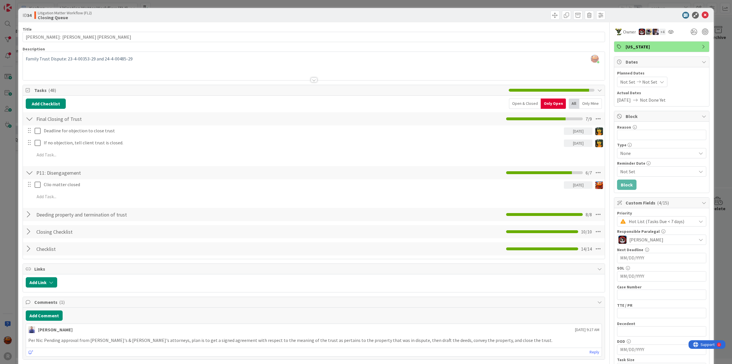
click at [510, 2] on div "ID 34 Litigation Matter Workflow (FL2) Closing Queue Title 31 / 128 [PERSON_NAM…" at bounding box center [366, 182] width 732 height 364
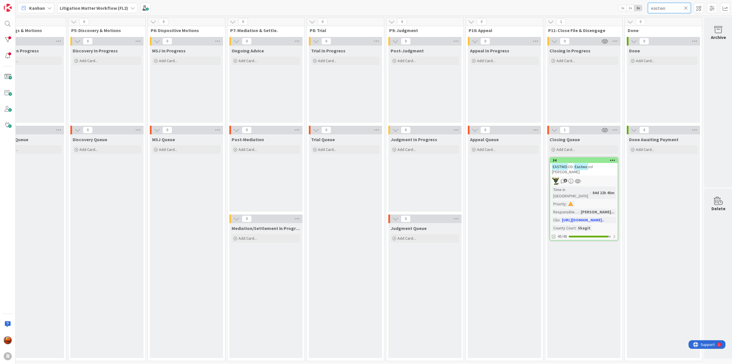
drag, startPoint x: 669, startPoint y: 7, endPoint x: 614, endPoint y: 4, distance: 55.1
click at [615, 4] on div "Kanban Litigation Matter Workflow (FL2) 1x 2x 3x eastwo" at bounding box center [374, 8] width 717 height 16
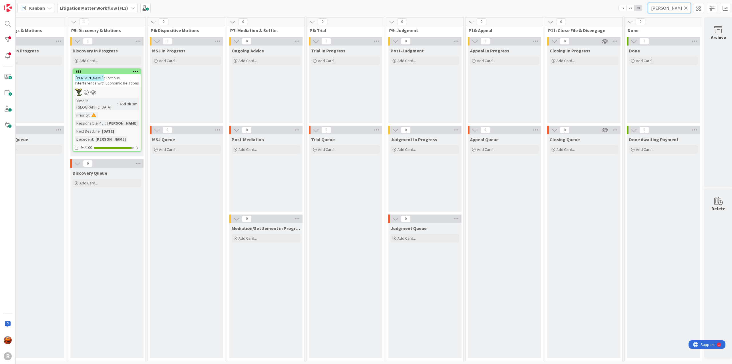
type input "[PERSON_NAME]"
click at [114, 90] on div at bounding box center [107, 91] width 68 height 7
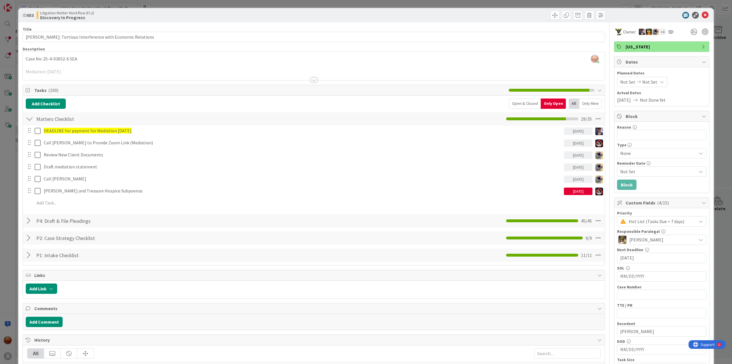
click at [31, 220] on div at bounding box center [29, 220] width 7 height 10
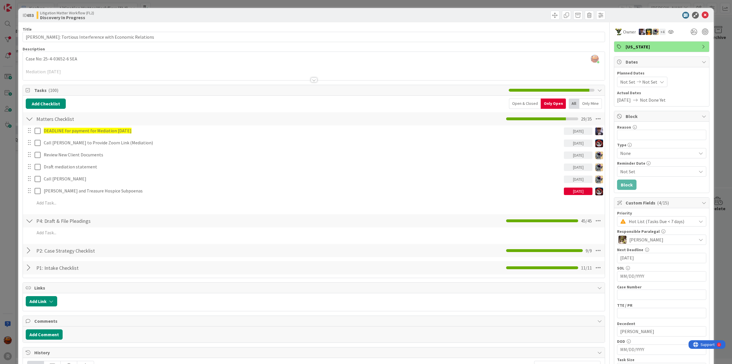
click at [31, 220] on div at bounding box center [29, 220] width 7 height 10
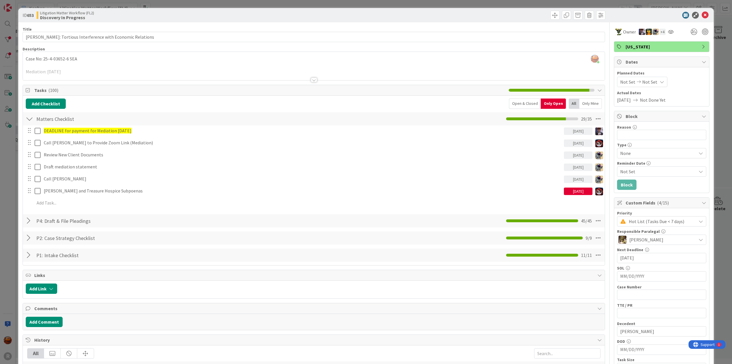
click at [524, 102] on div "Open & Closed" at bounding box center [525, 103] width 32 height 10
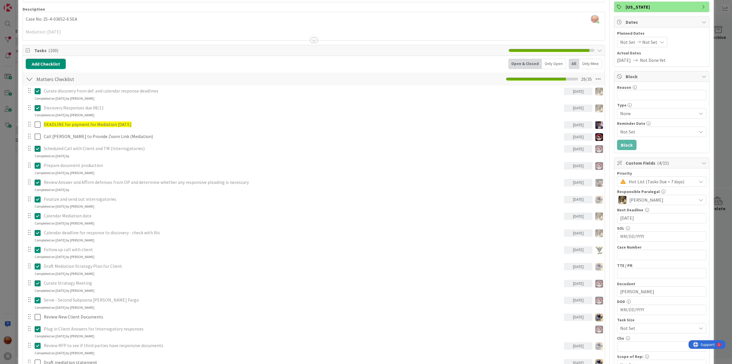
scroll to position [29, 0]
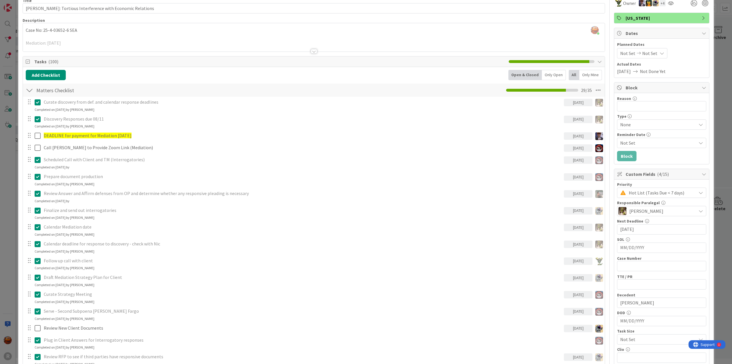
click at [548, 70] on div "Only Open" at bounding box center [554, 75] width 24 height 10
